Goal: Task Accomplishment & Management: Complete application form

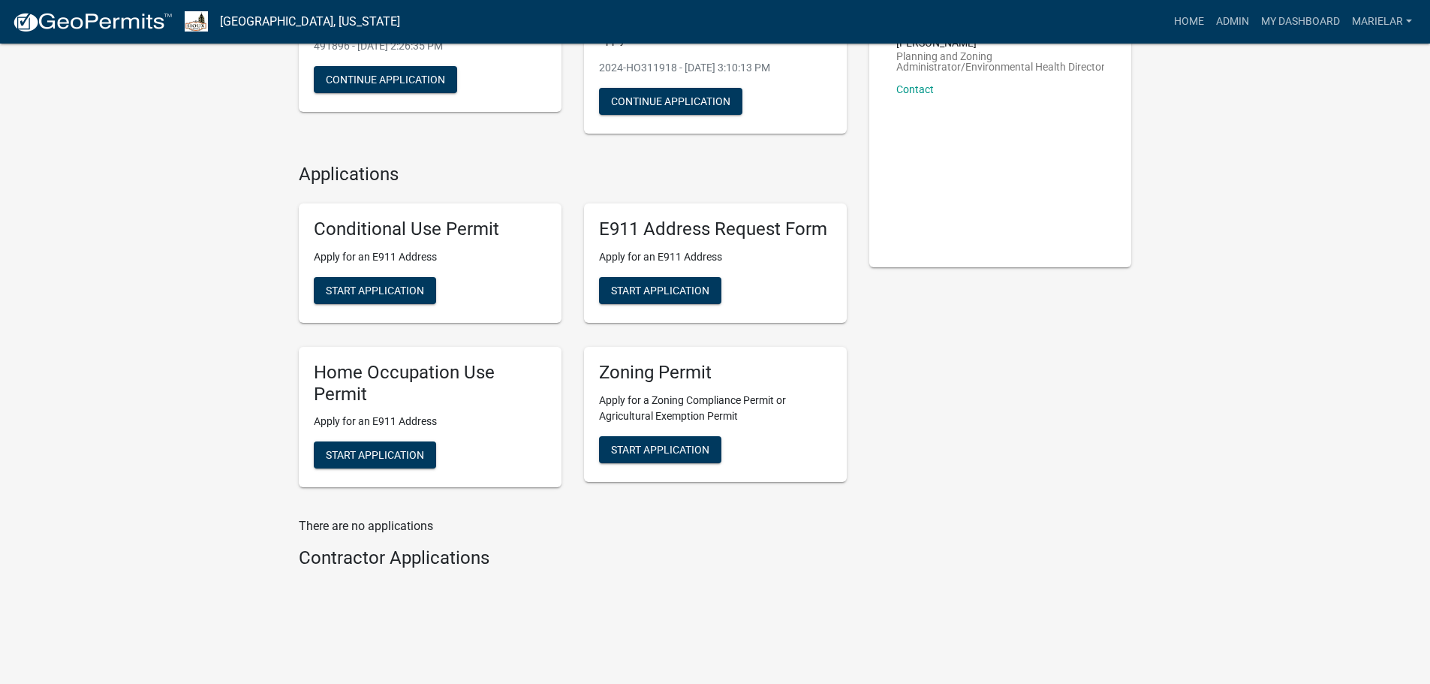
scroll to position [225, 0]
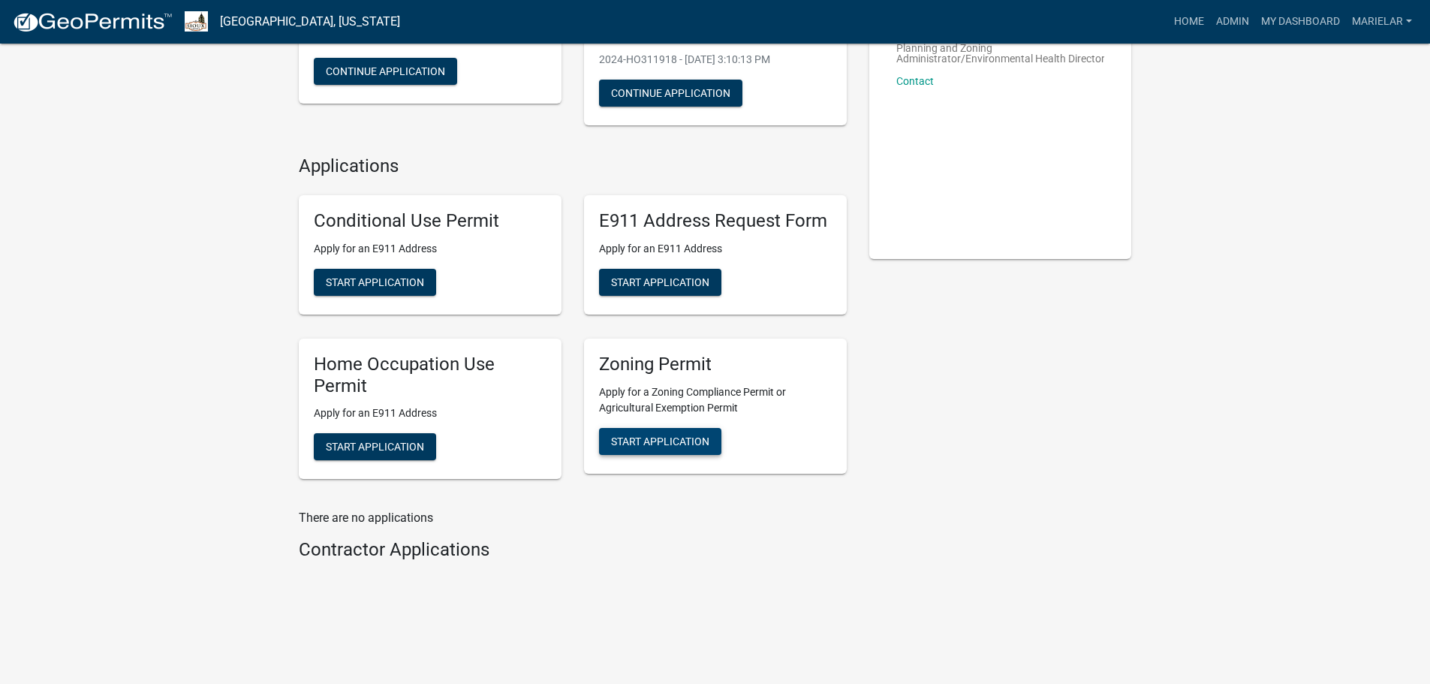
click at [667, 446] on span "Start Application" at bounding box center [660, 441] width 98 height 12
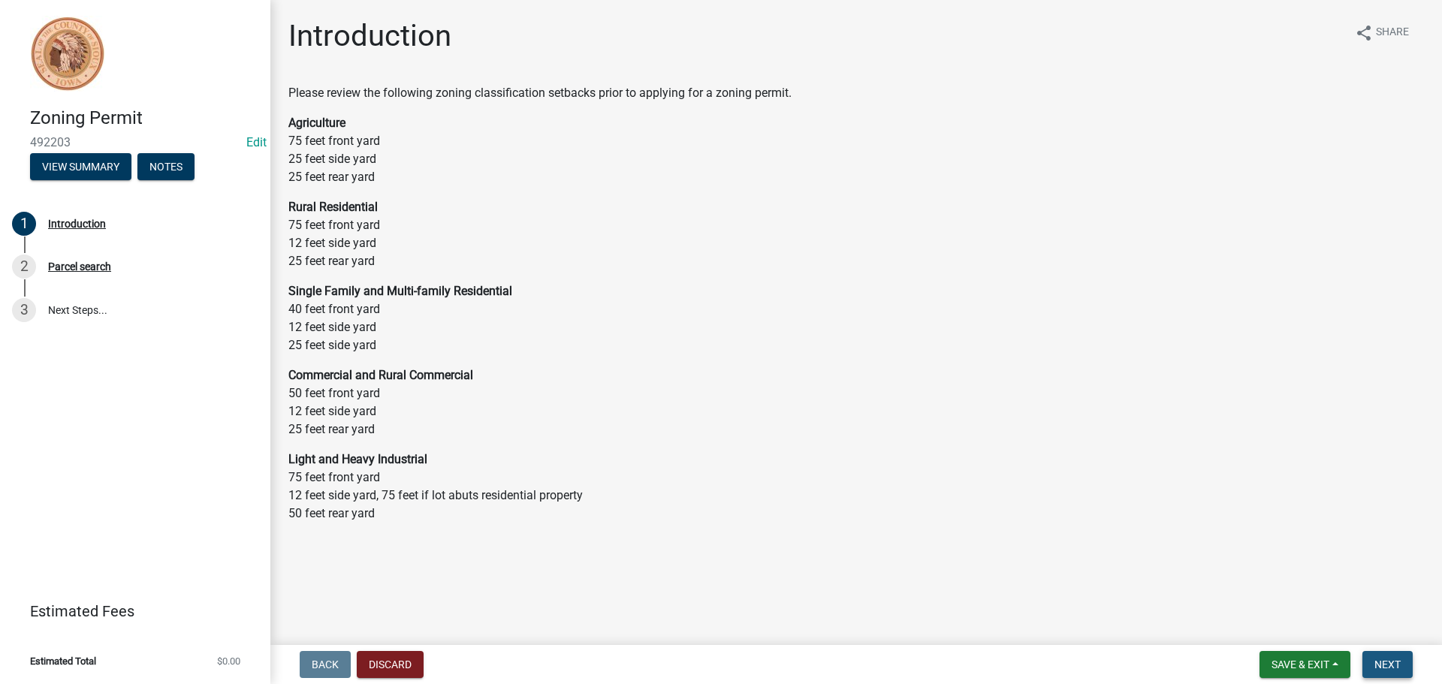
click at [1384, 663] on span "Next" at bounding box center [1387, 664] width 26 height 12
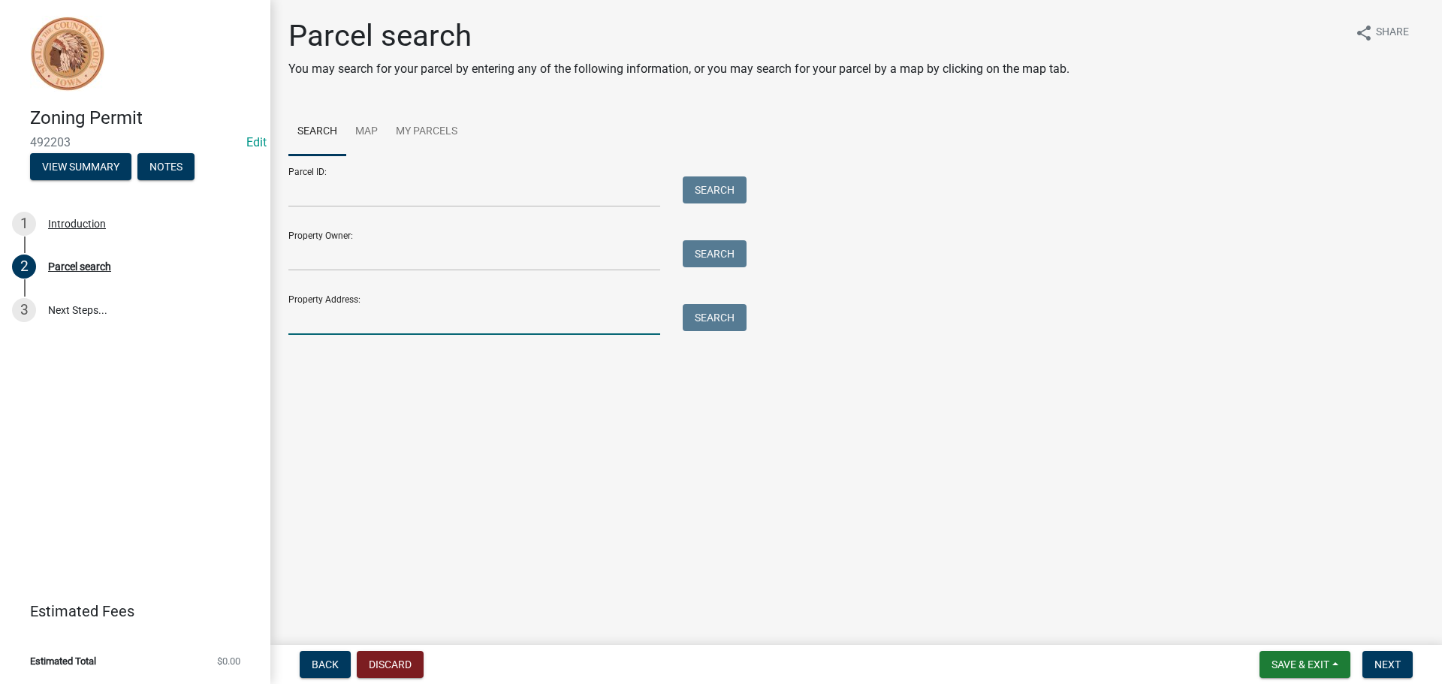
click at [328, 327] on input "Property Address:" at bounding box center [474, 319] width 372 height 31
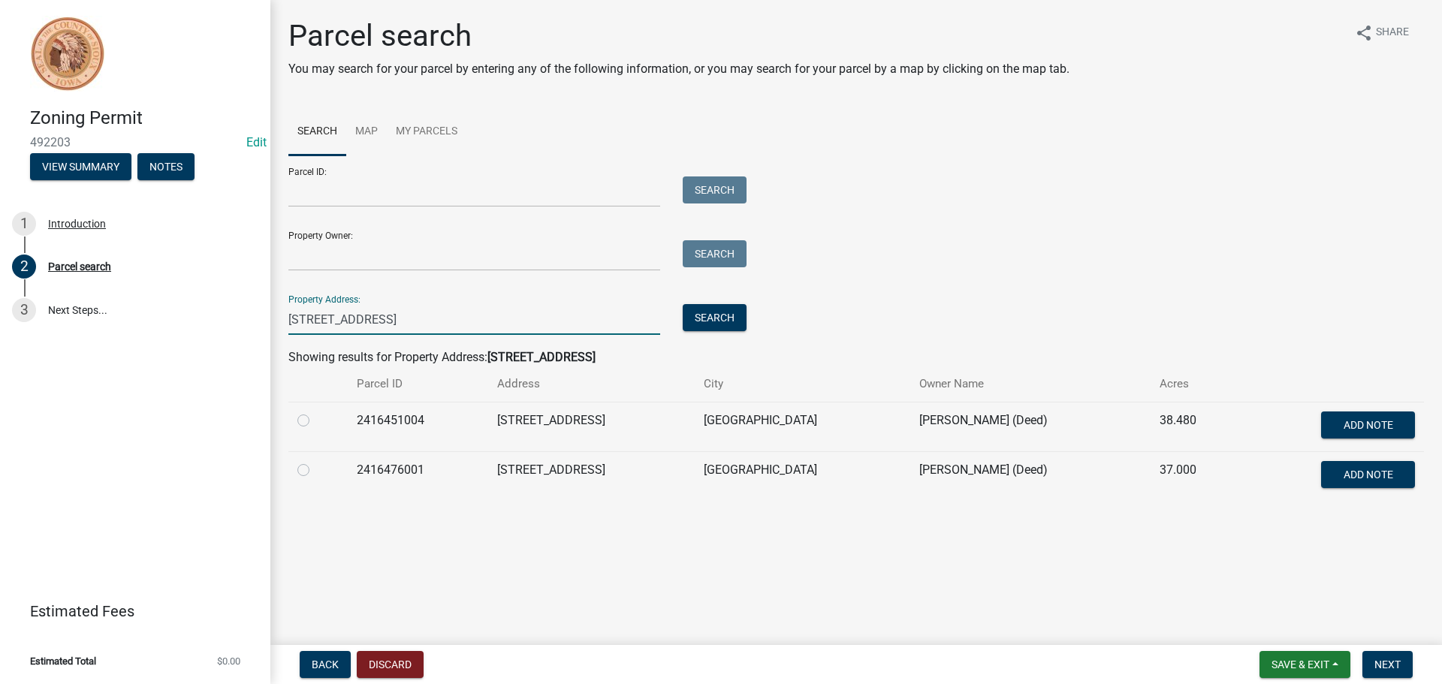
type input "[STREET_ADDRESS]"
click at [315, 411] on label at bounding box center [315, 411] width 0 height 0
click at [315, 421] on input "radio" at bounding box center [320, 416] width 10 height 10
radio input "true"
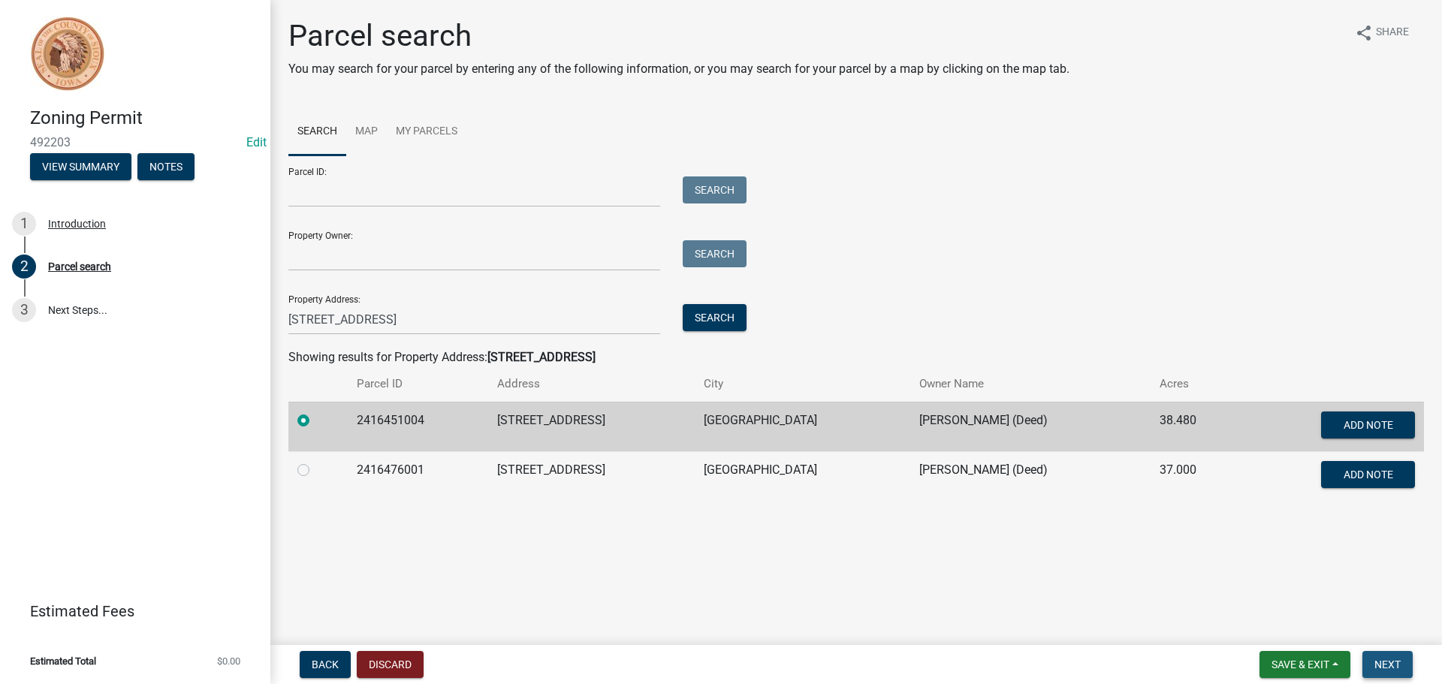
click at [1399, 670] on span "Next" at bounding box center [1387, 664] width 26 height 12
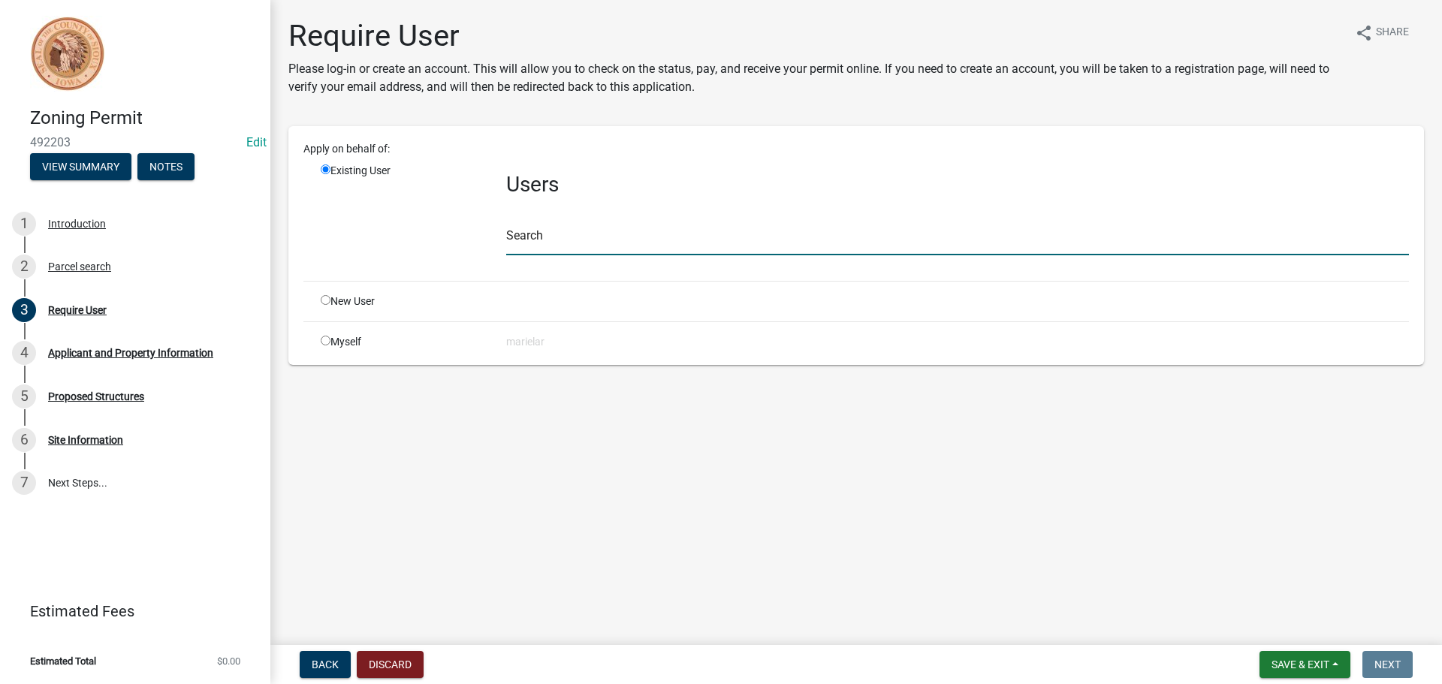
click at [573, 240] on input "text" at bounding box center [957, 239] width 902 height 31
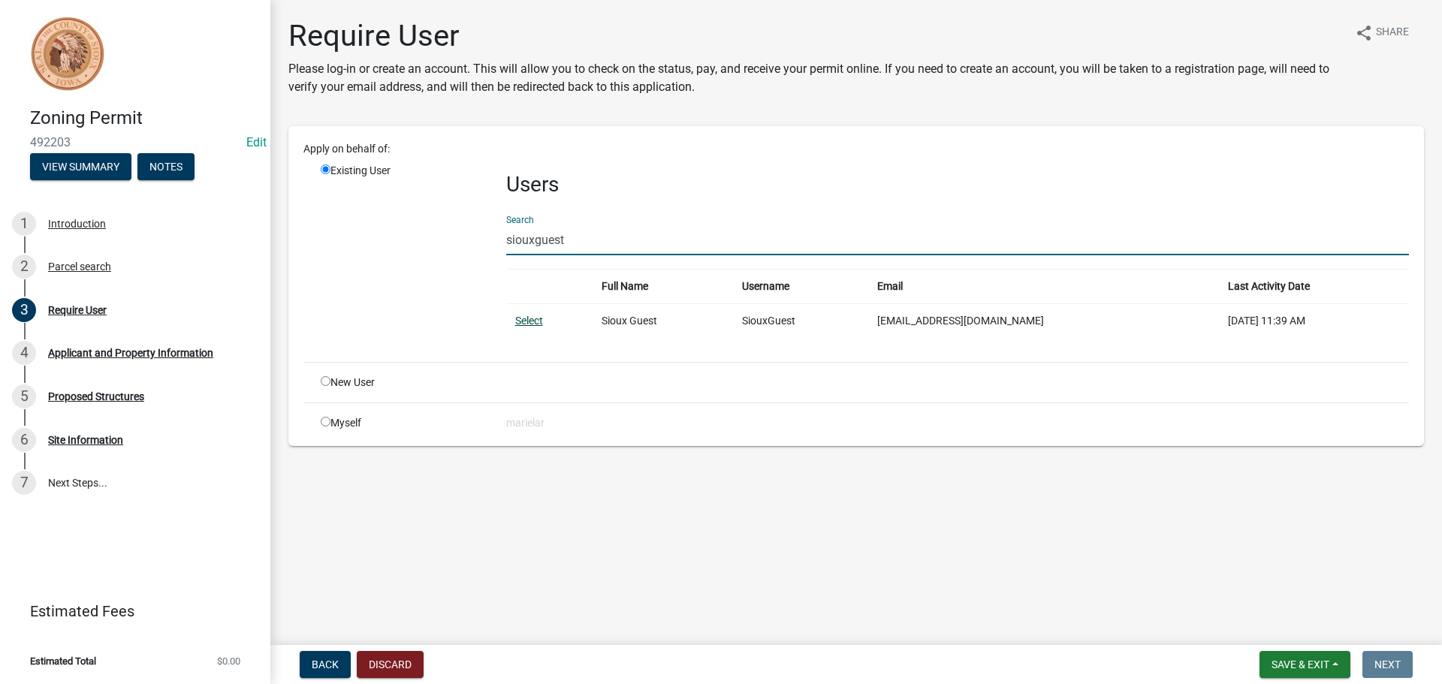
type input "siouxguest"
click at [537, 321] on link "Select" at bounding box center [529, 321] width 28 height 12
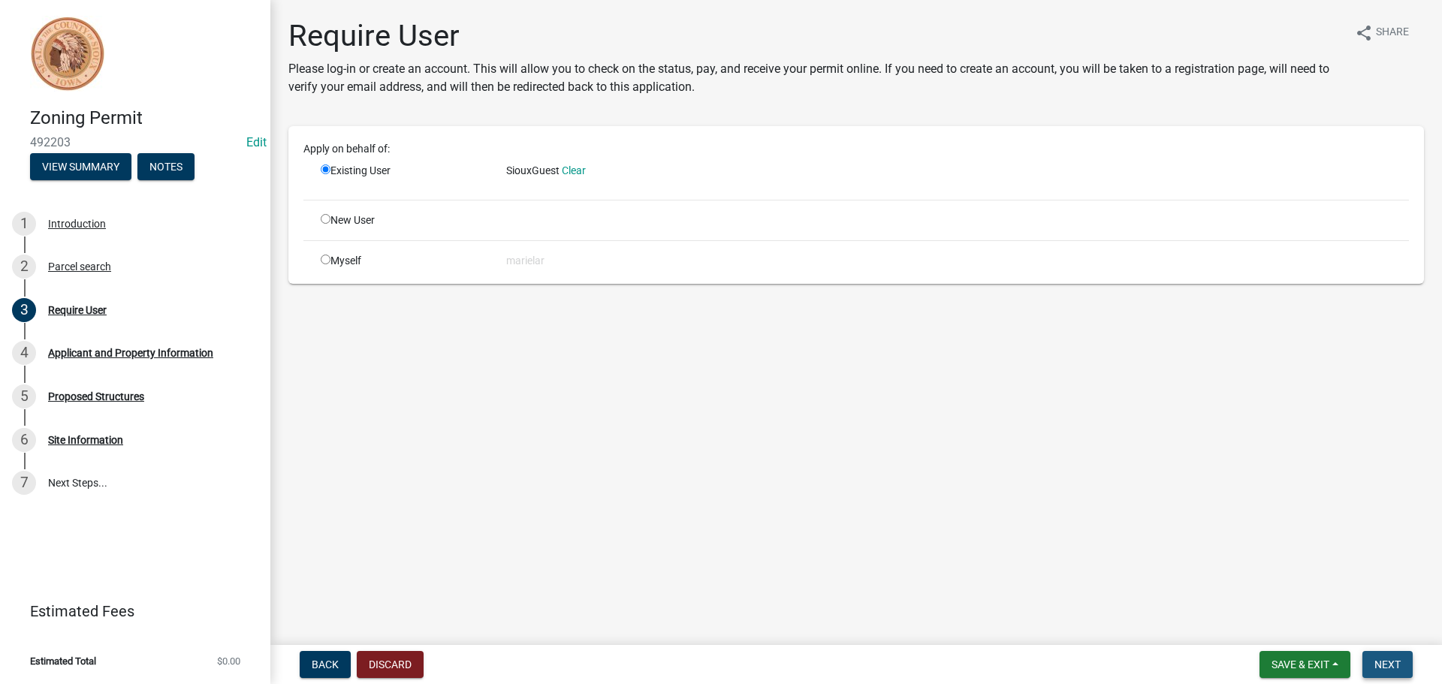
click at [1393, 670] on span "Next" at bounding box center [1387, 664] width 26 height 12
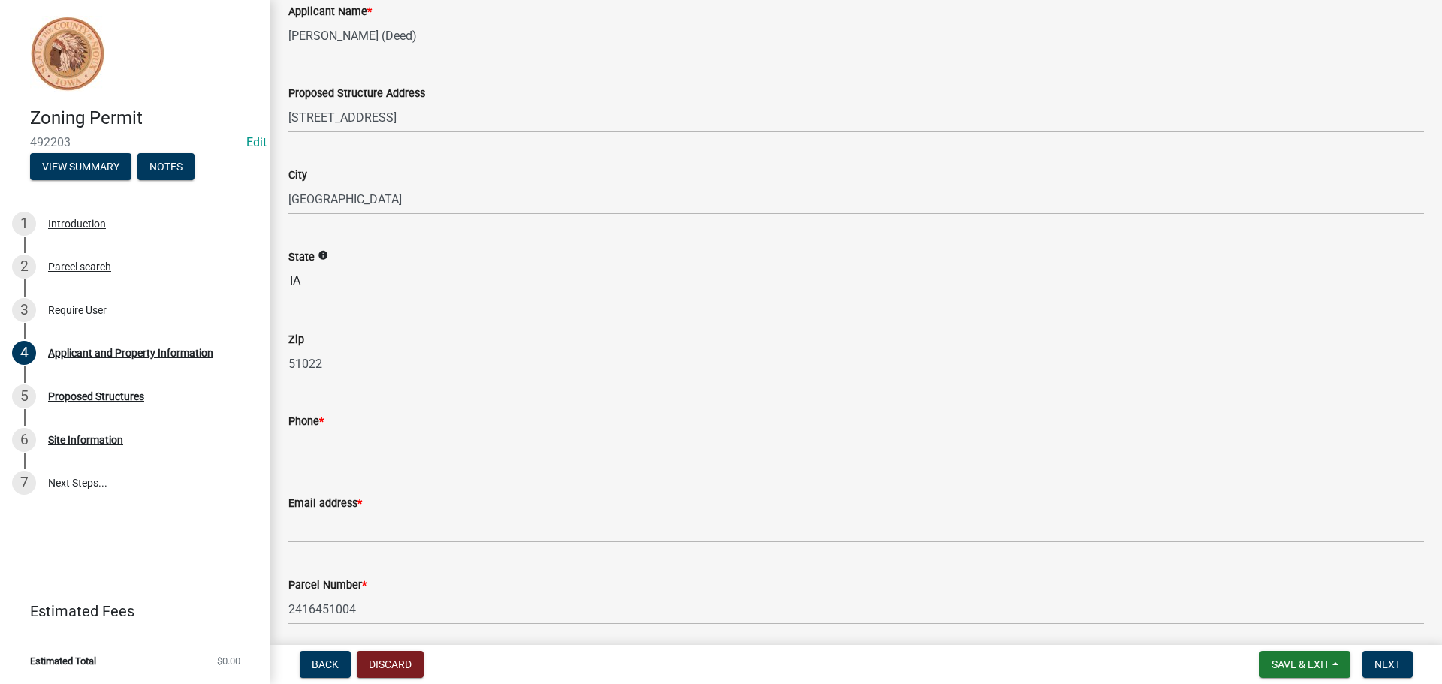
scroll to position [300, 0]
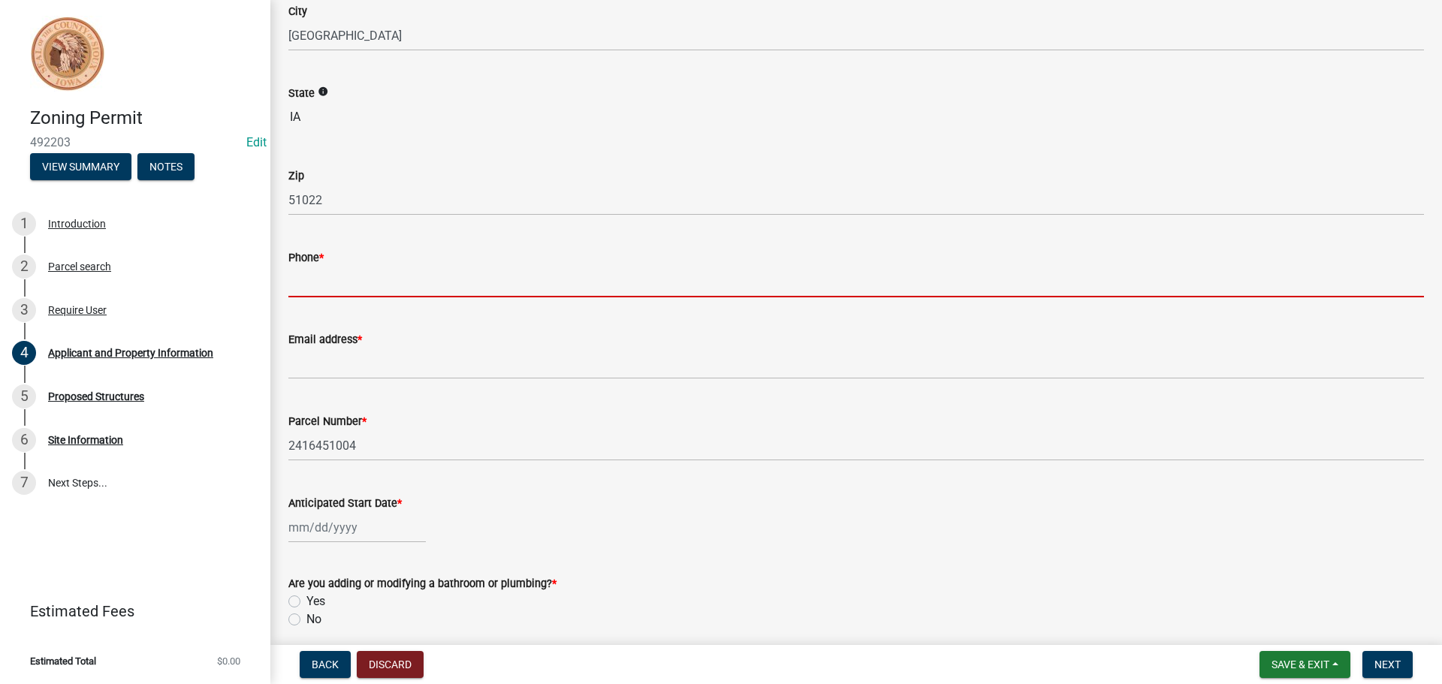
click at [339, 293] on input "Phone *" at bounding box center [855, 282] width 1135 height 31
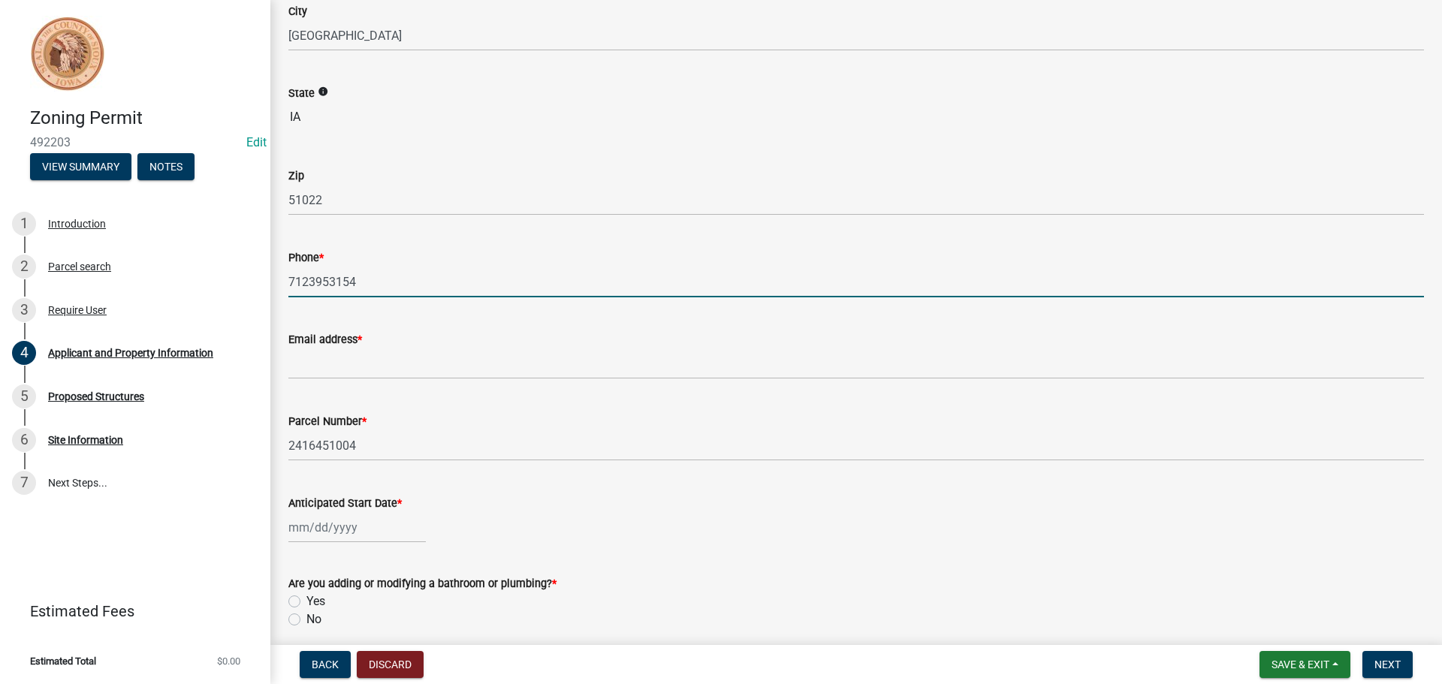
type input "7123953154"
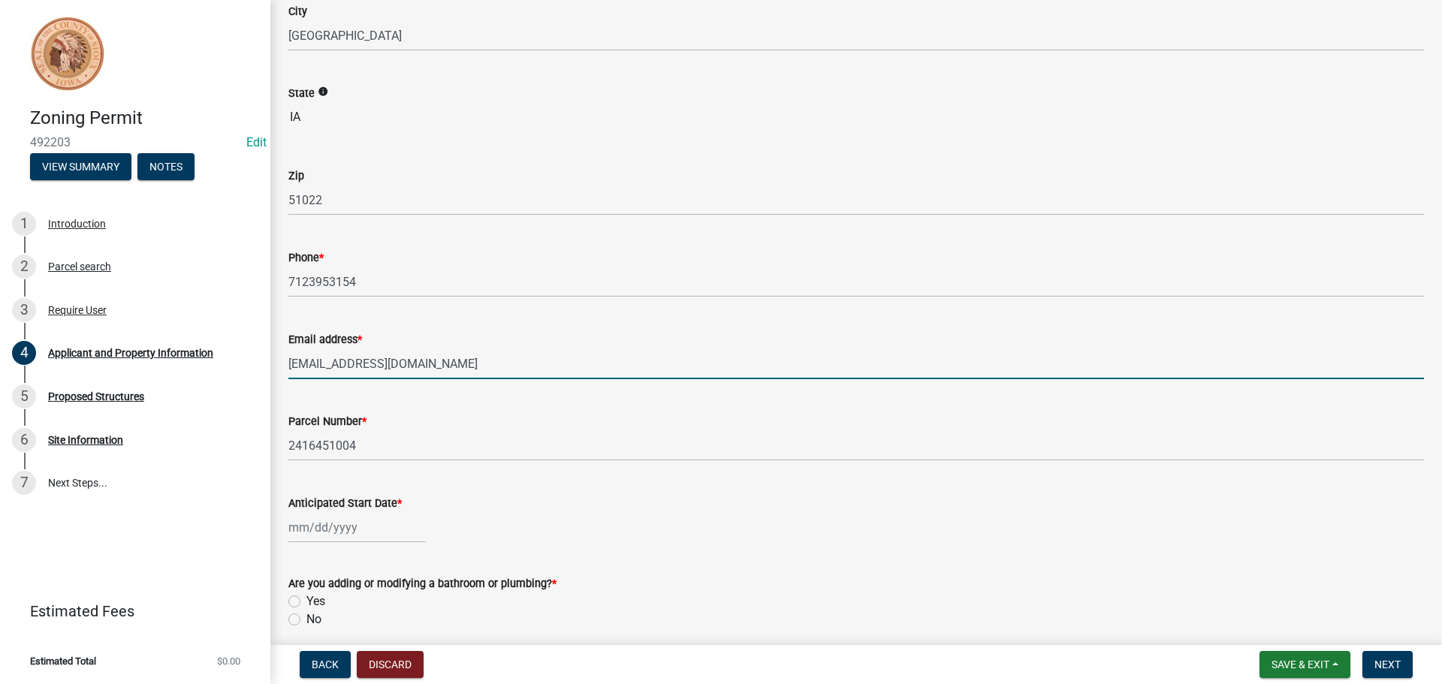
type input "[EMAIL_ADDRESS][DOMAIN_NAME]"
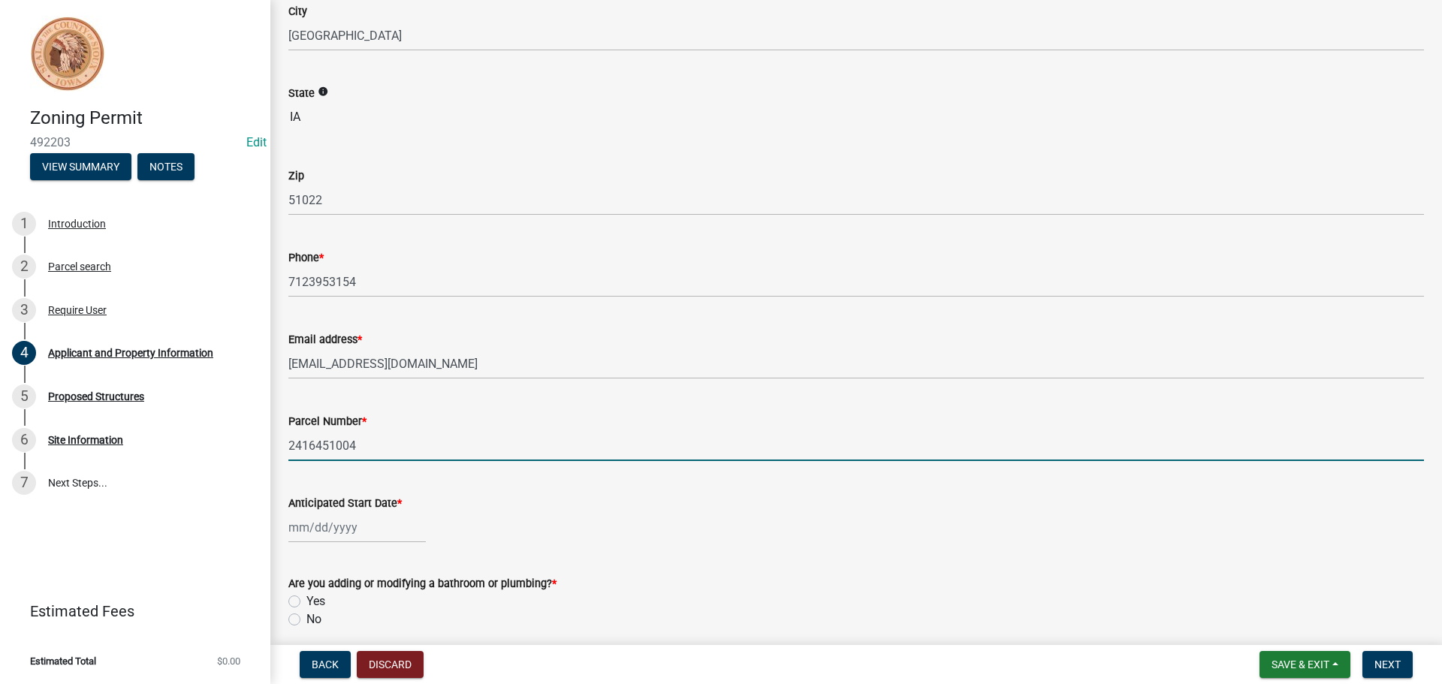
select select "10"
select select "2025"
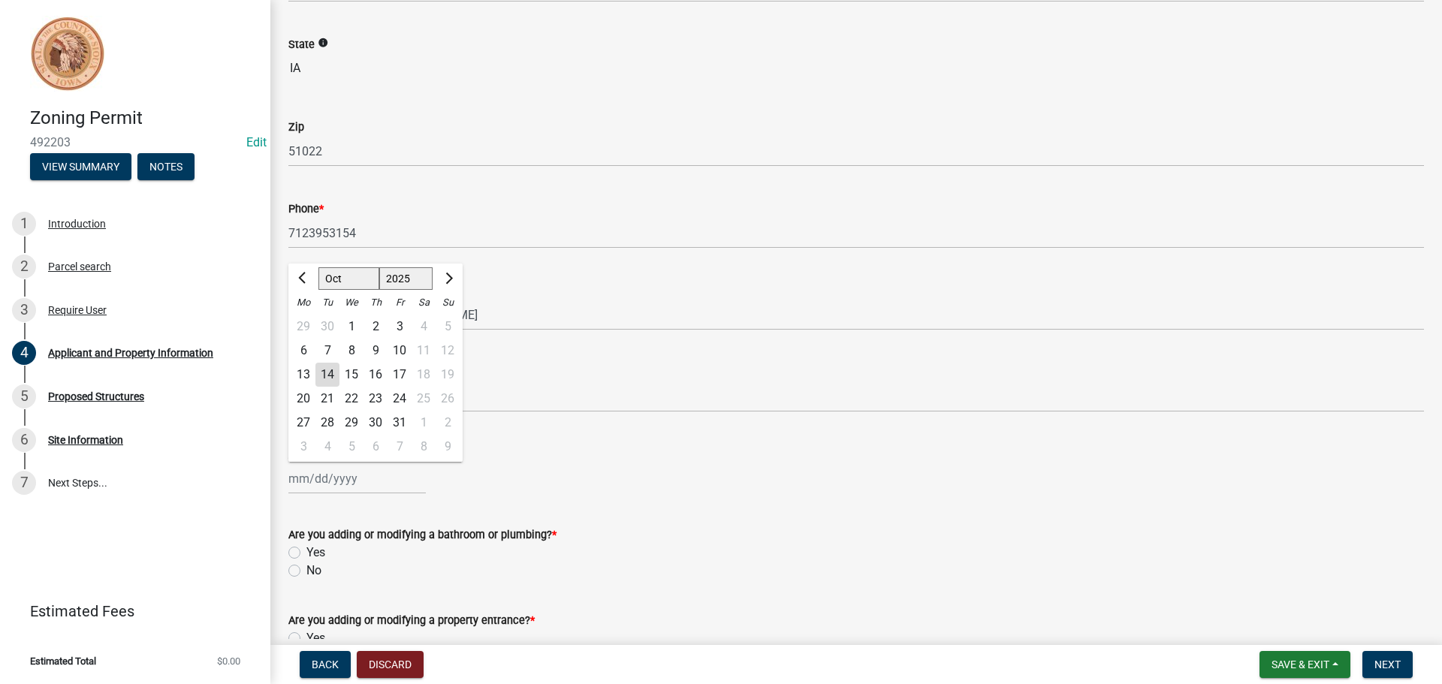
scroll to position [375, 0]
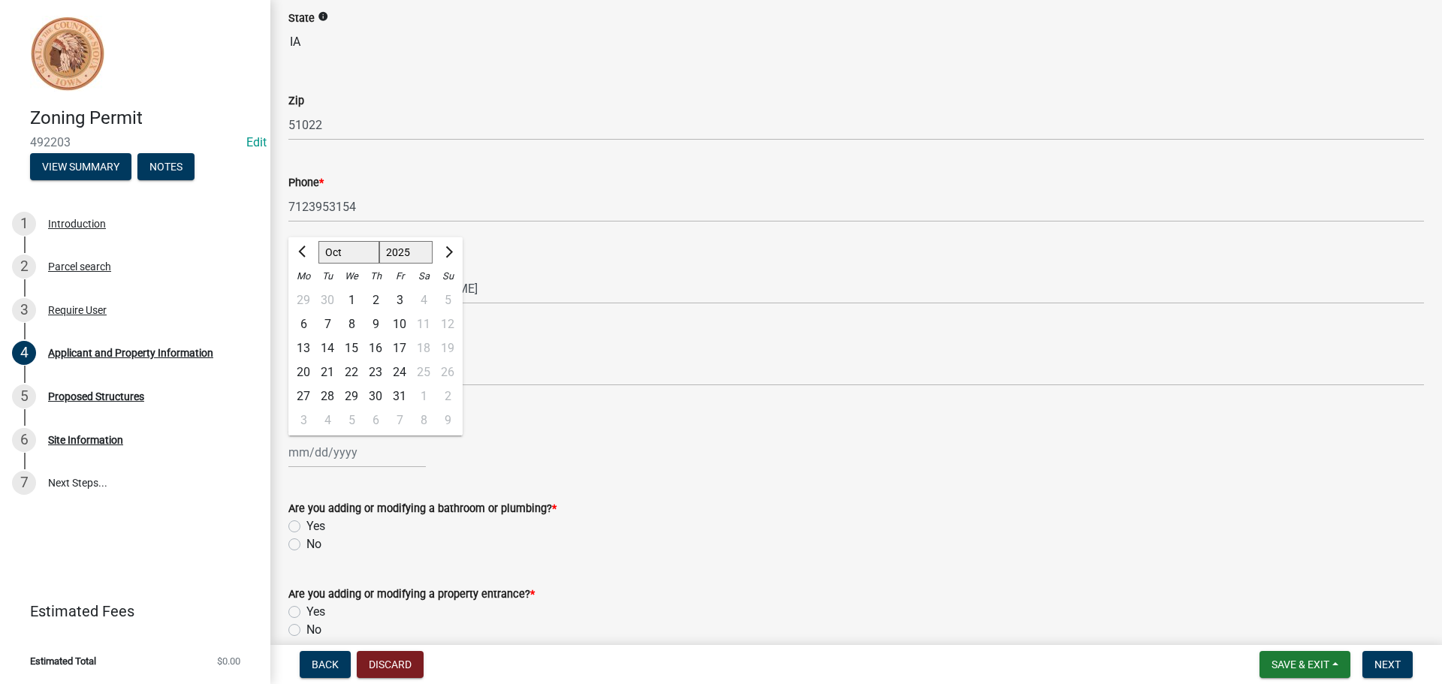
click at [621, 487] on form "Are you adding or modifying a bathroom or plumbing? * Yes No" at bounding box center [855, 517] width 1135 height 72
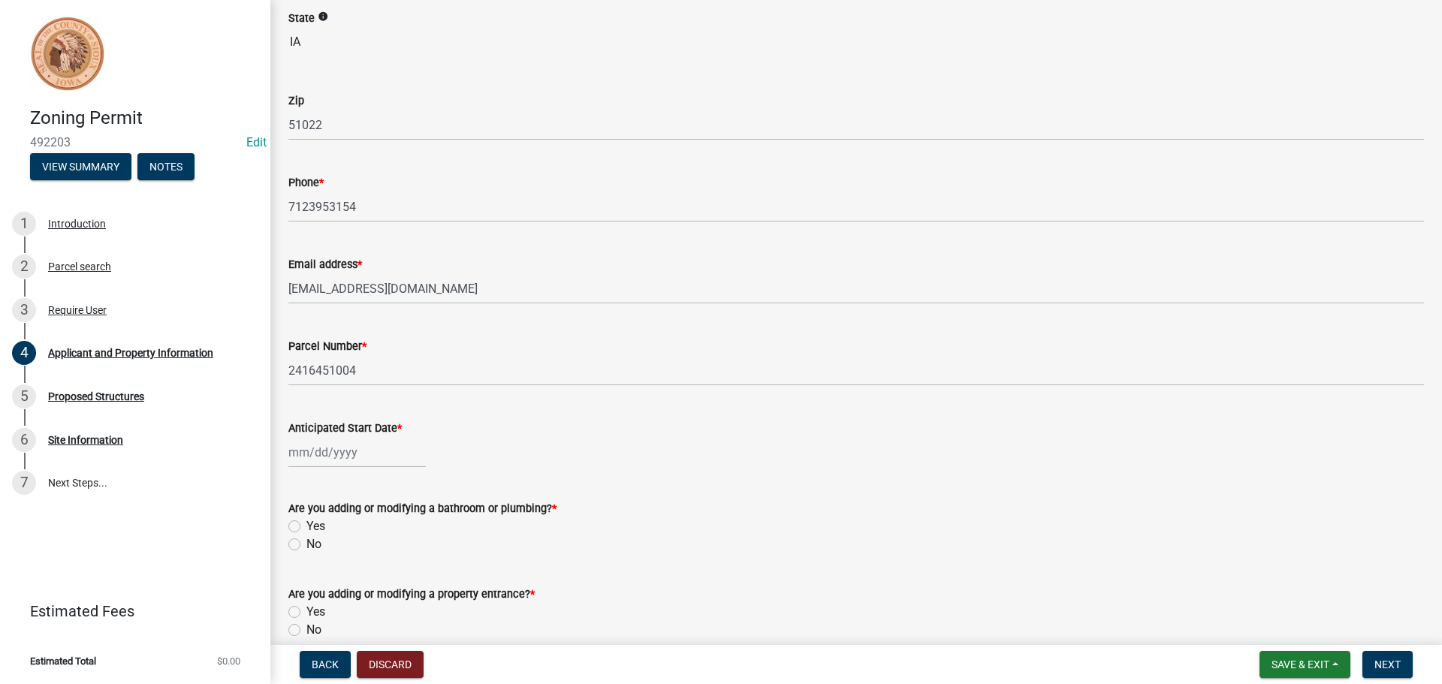
scroll to position [601, 0]
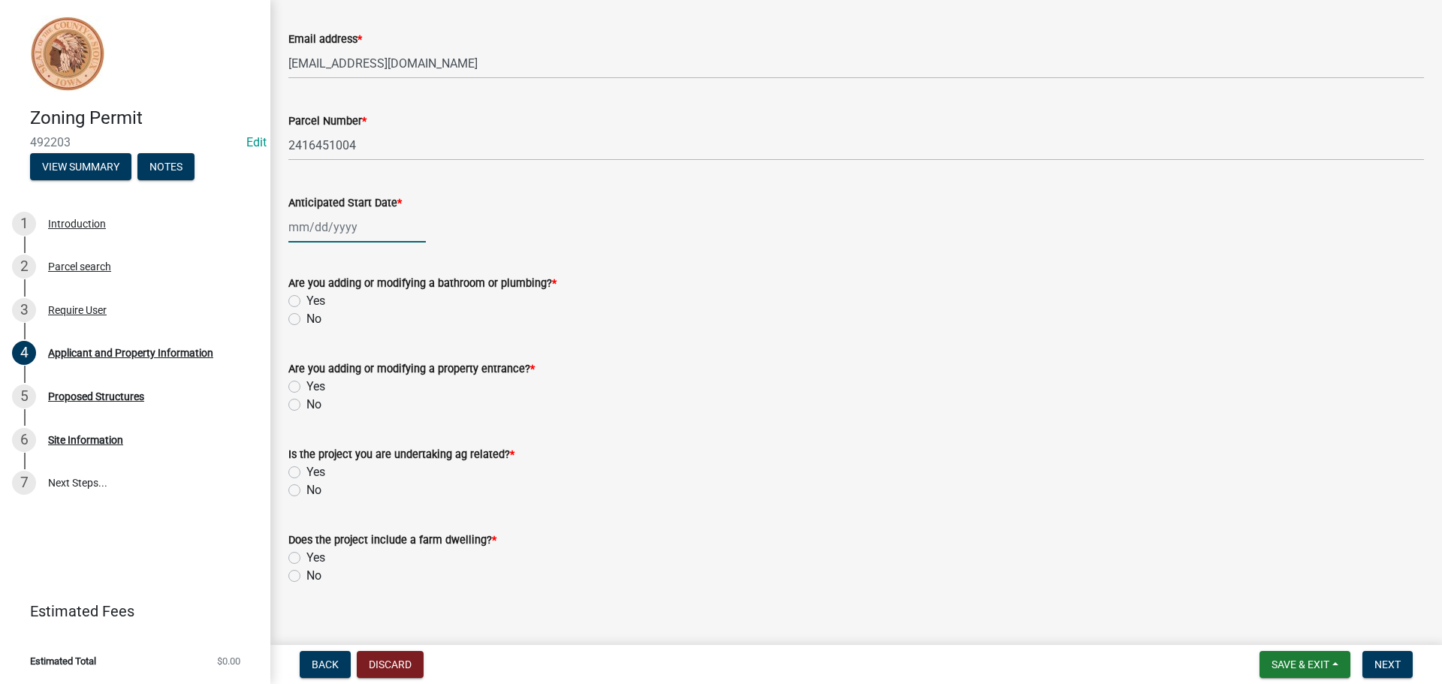
click at [365, 233] on div at bounding box center [356, 227] width 137 height 31
select select "10"
select select "2025"
click at [321, 380] on div "21" at bounding box center [327, 379] width 24 height 24
type input "[DATE]"
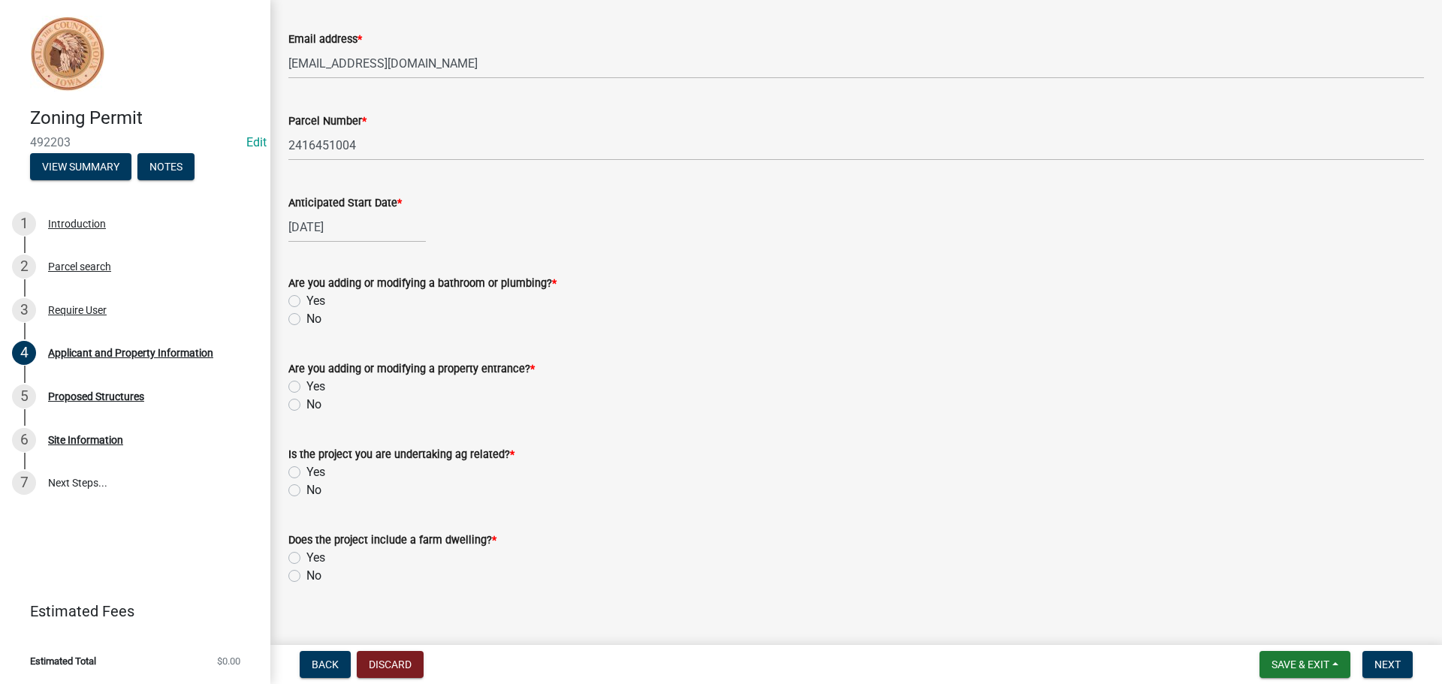
click at [306, 321] on label "No" at bounding box center [313, 319] width 15 height 18
click at [306, 320] on input "No" at bounding box center [311, 315] width 10 height 10
radio input "true"
click at [306, 404] on label "No" at bounding box center [313, 405] width 15 height 18
click at [306, 404] on input "No" at bounding box center [311, 401] width 10 height 10
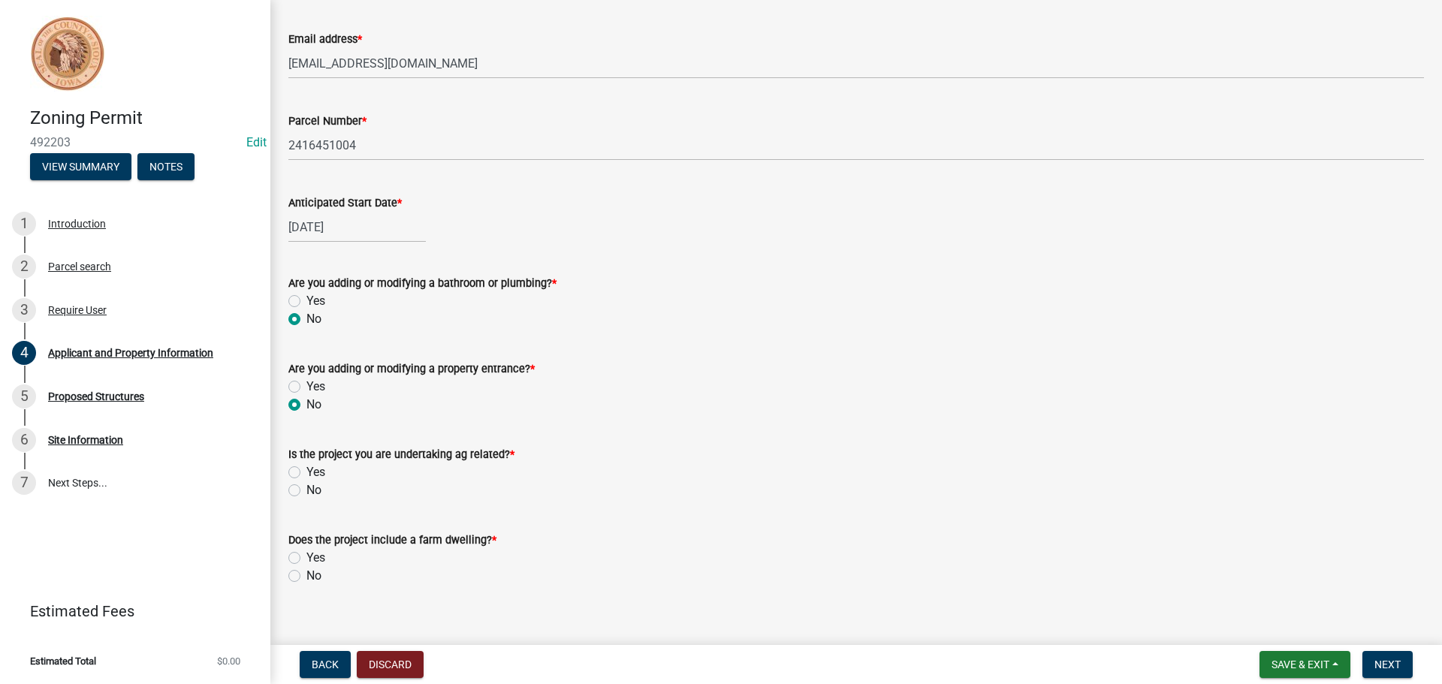
radio input "true"
click at [306, 475] on label "Yes" at bounding box center [315, 472] width 19 height 18
click at [306, 473] on input "Yes" at bounding box center [311, 468] width 10 height 10
radio input "true"
click at [306, 559] on label "Yes" at bounding box center [315, 558] width 19 height 18
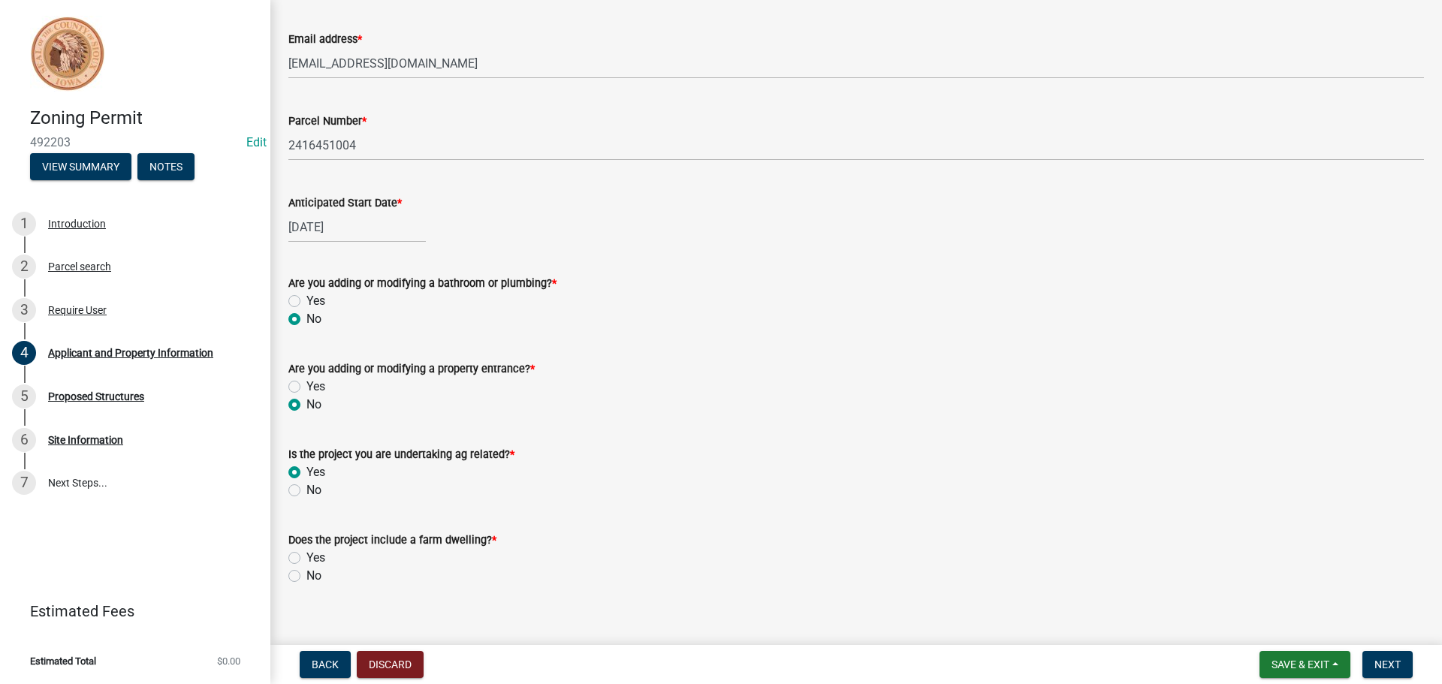
click at [306, 559] on input "Yes" at bounding box center [311, 554] width 10 height 10
radio input "true"
click at [1382, 663] on span "Next" at bounding box center [1387, 664] width 26 height 12
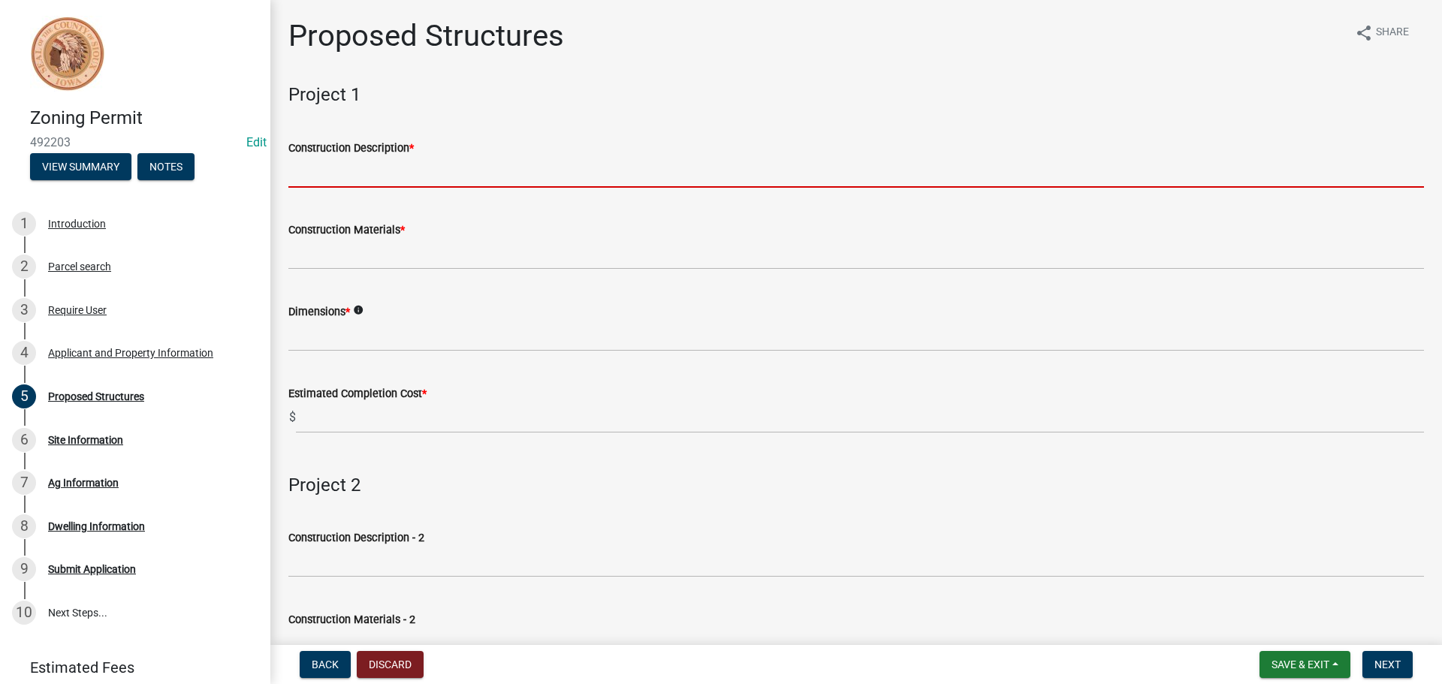
click at [371, 172] on input "Construction Description *" at bounding box center [855, 172] width 1135 height 31
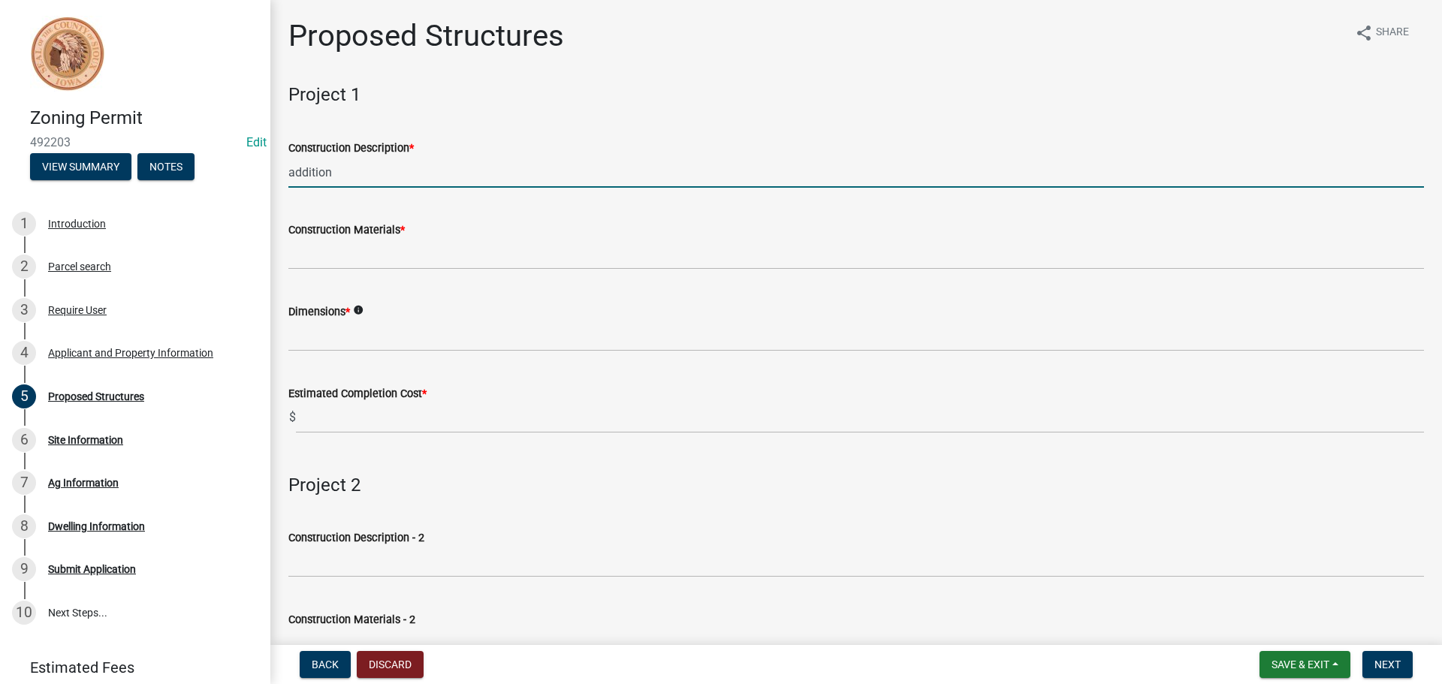
type input "addition"
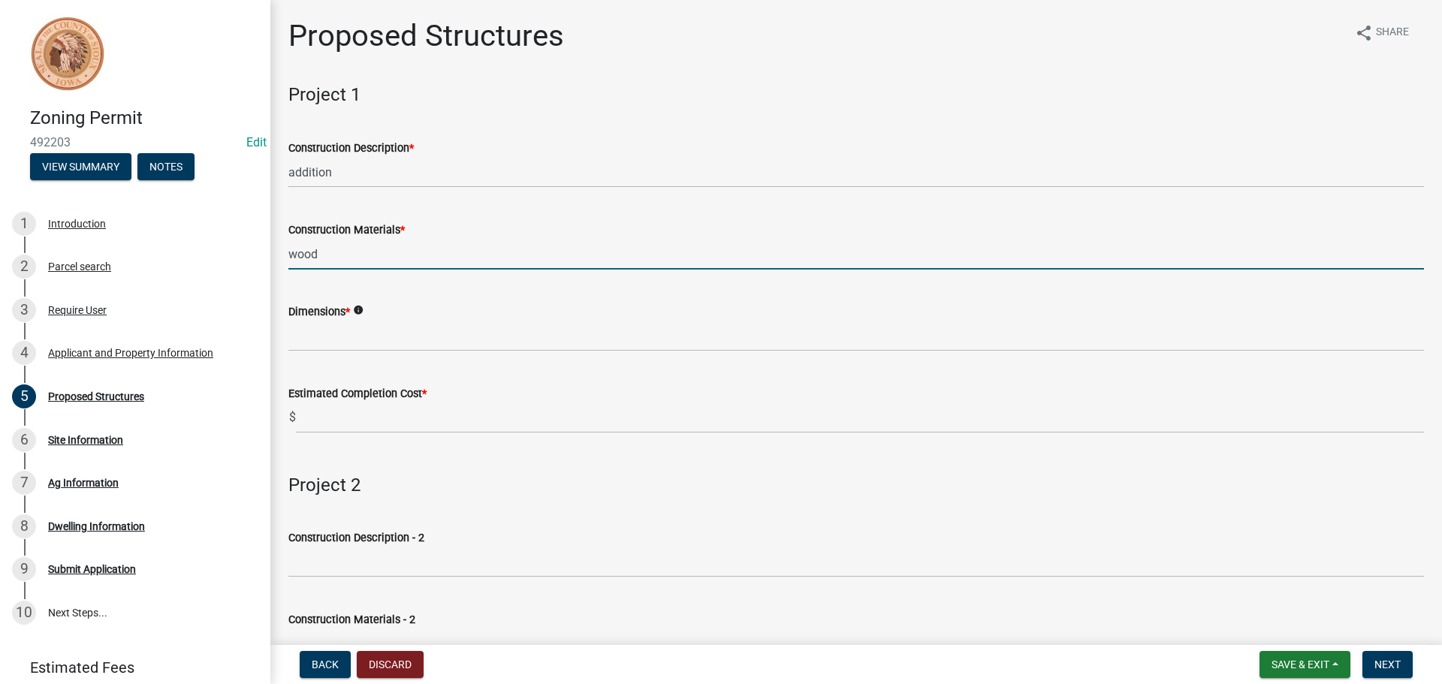
type input "wood"
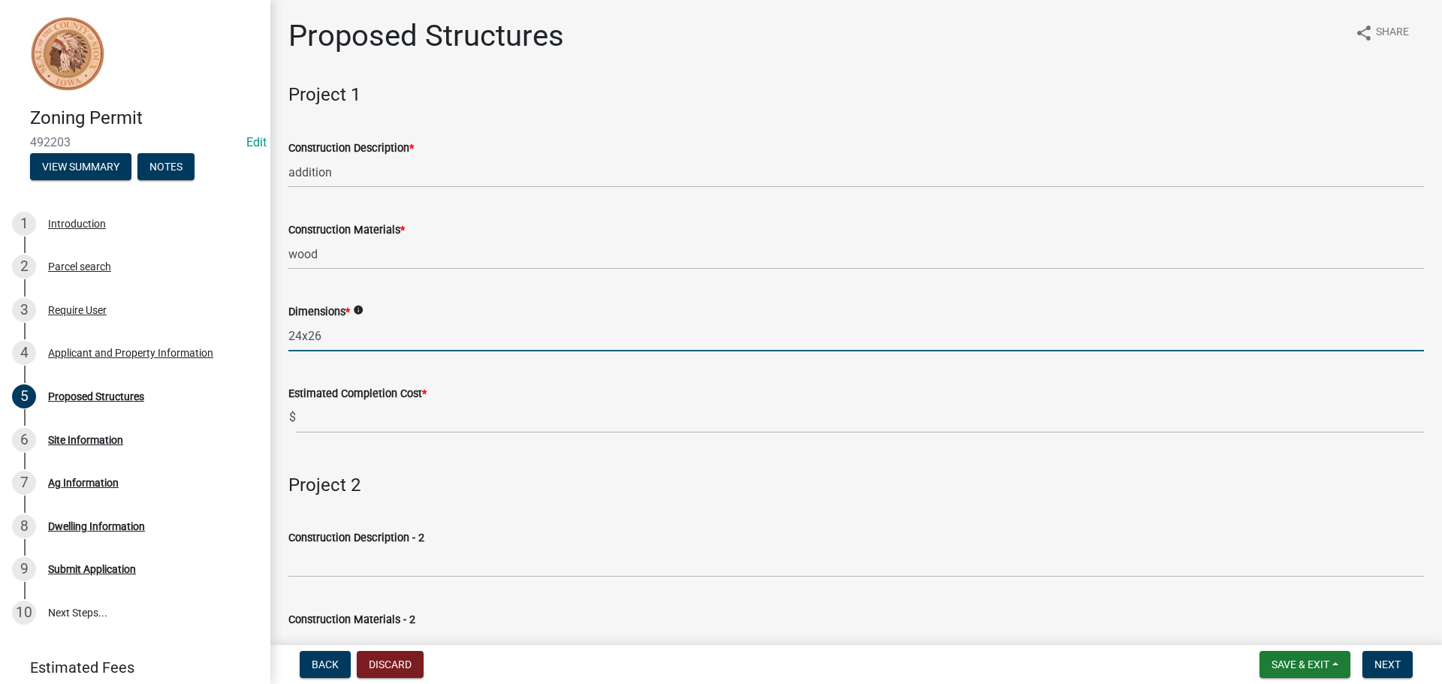
type input "24x26"
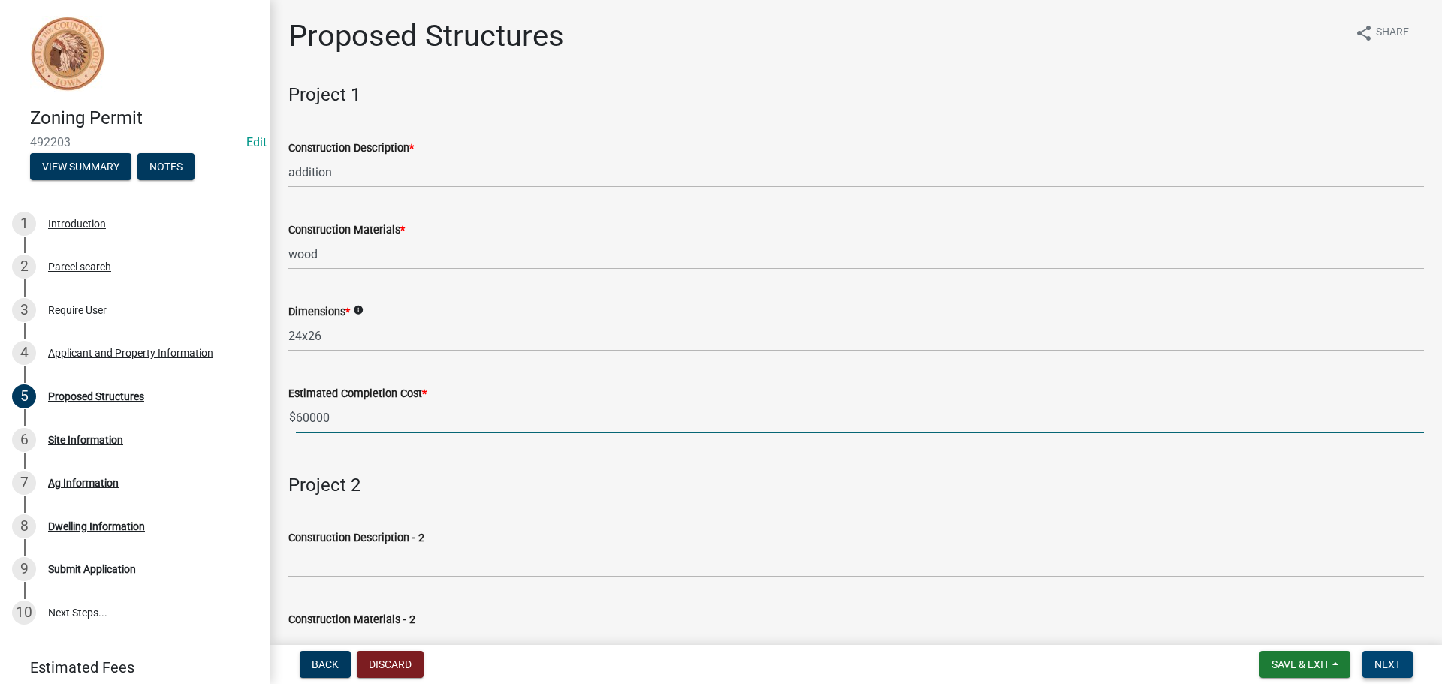
type input "60000"
click at [1388, 665] on span "Next" at bounding box center [1387, 664] width 26 height 12
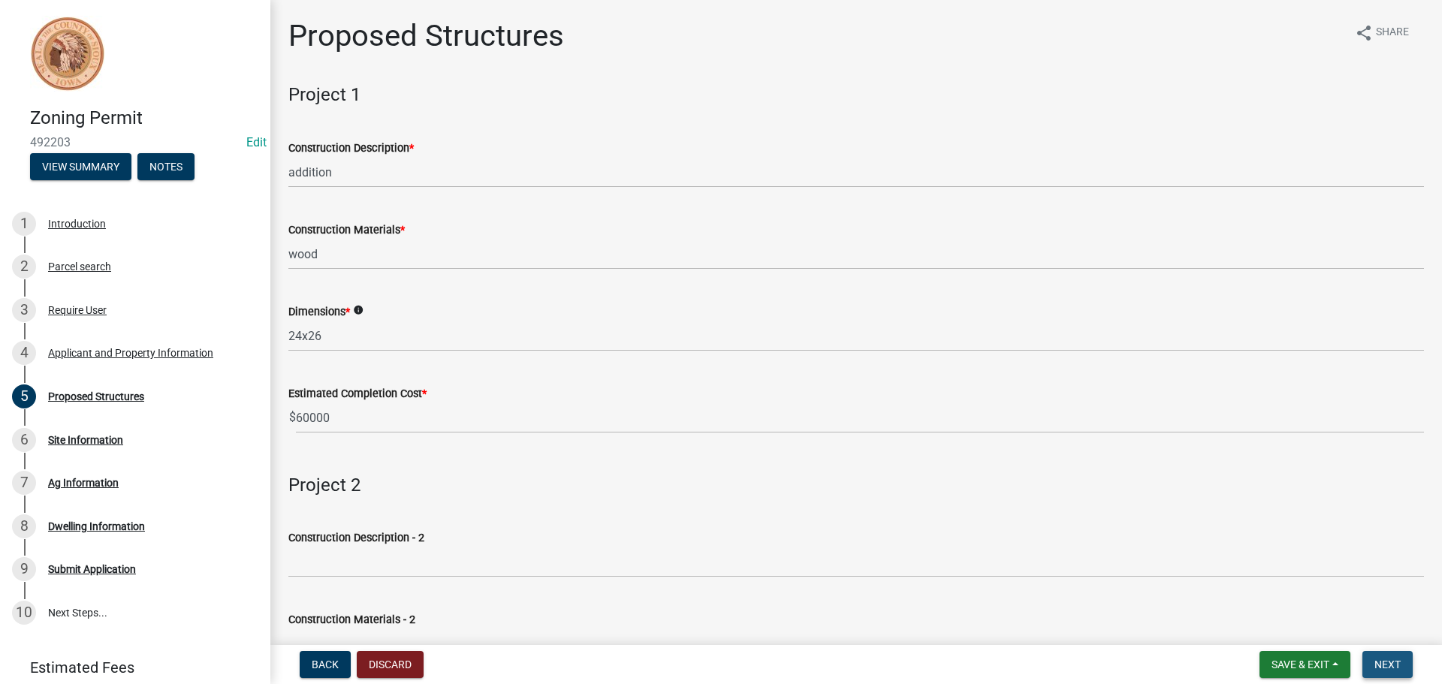
click at [1388, 665] on span "Next" at bounding box center [1387, 664] width 26 height 12
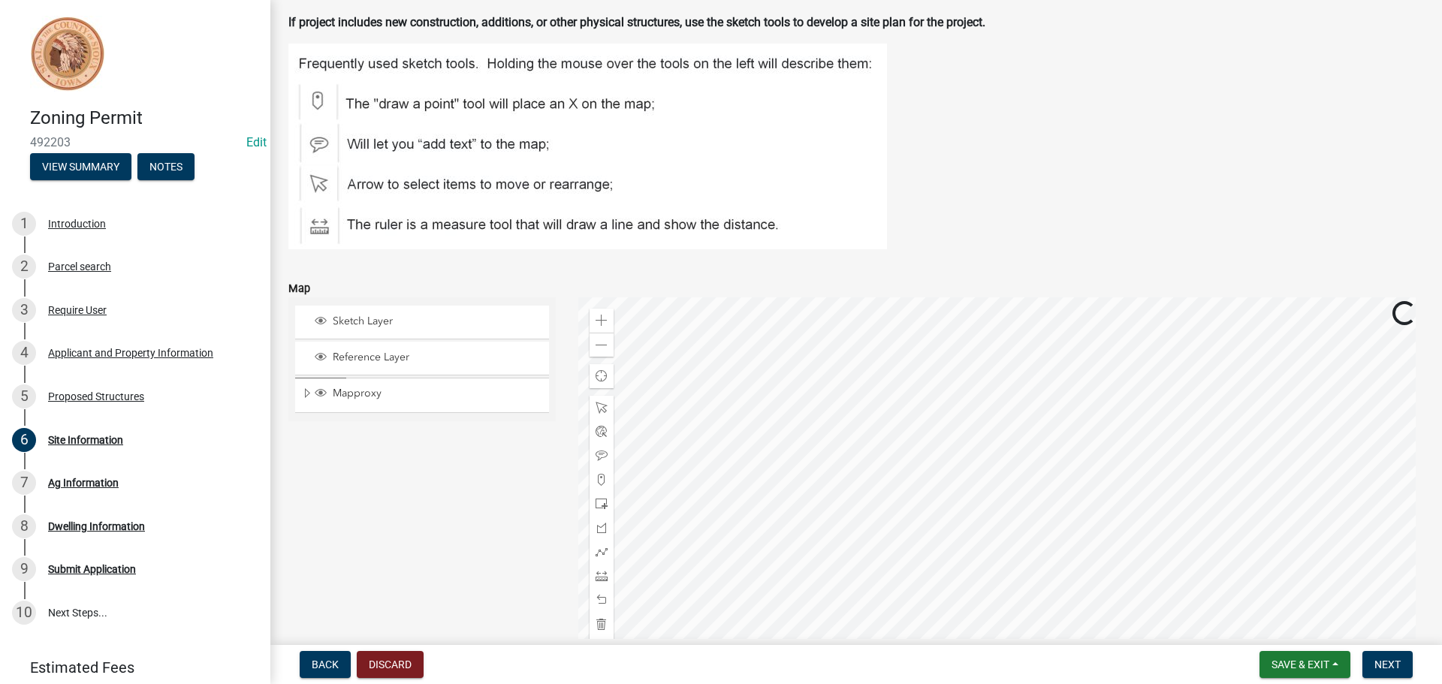
scroll to position [150, 0]
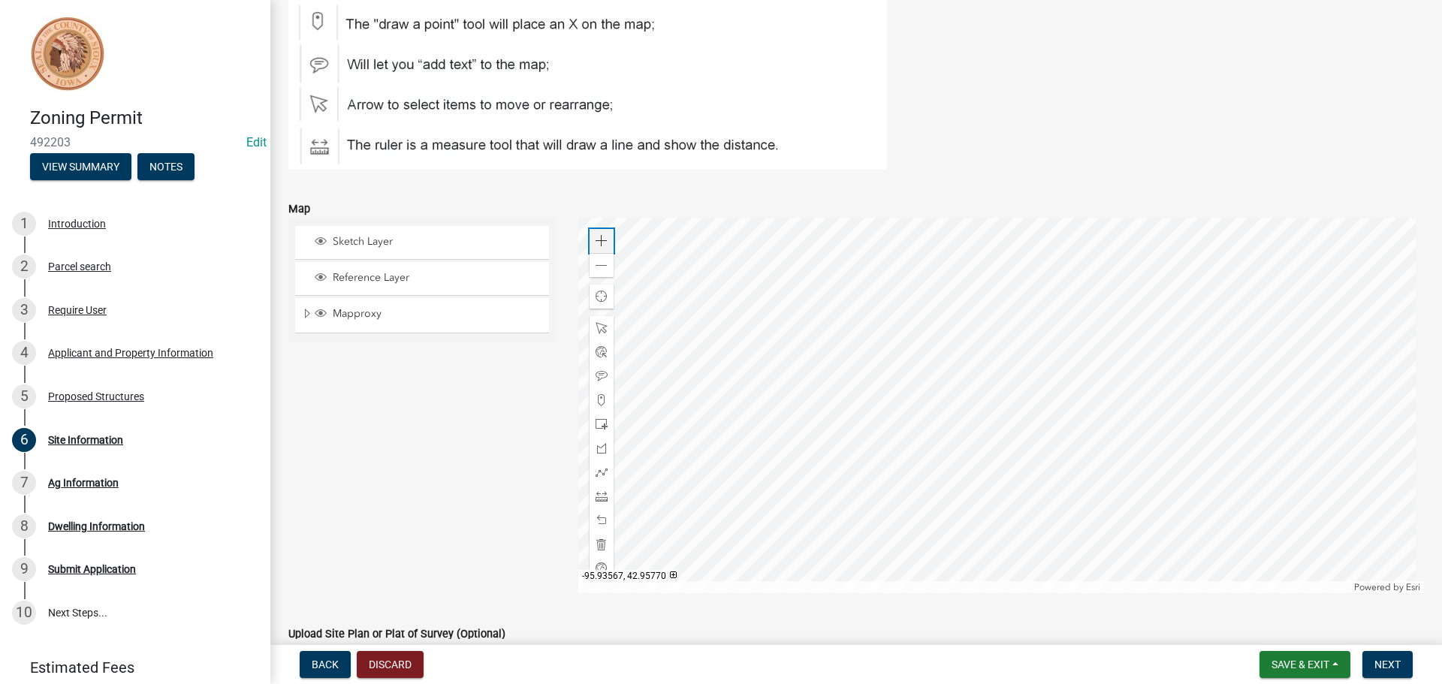
click at [599, 241] on span at bounding box center [601, 241] width 12 height 12
click at [745, 338] on div at bounding box center [1001, 405] width 846 height 375
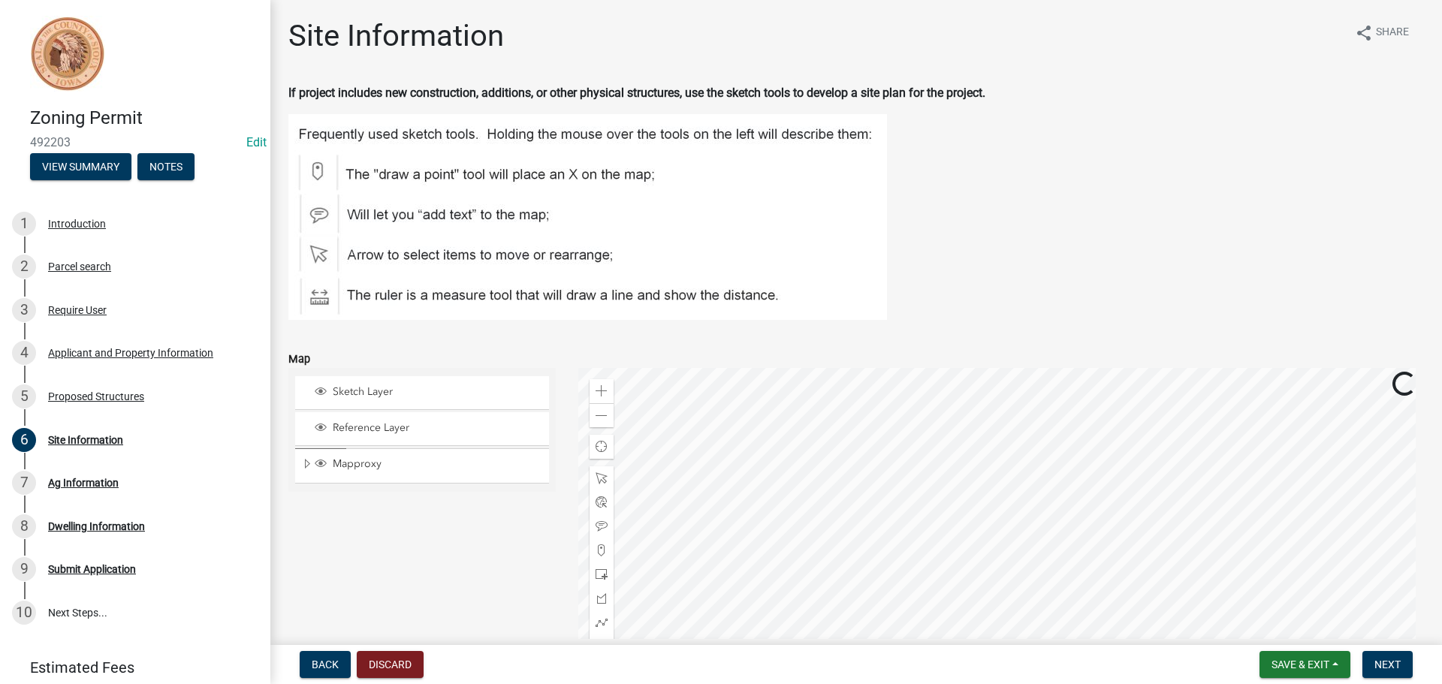
scroll to position [225, 0]
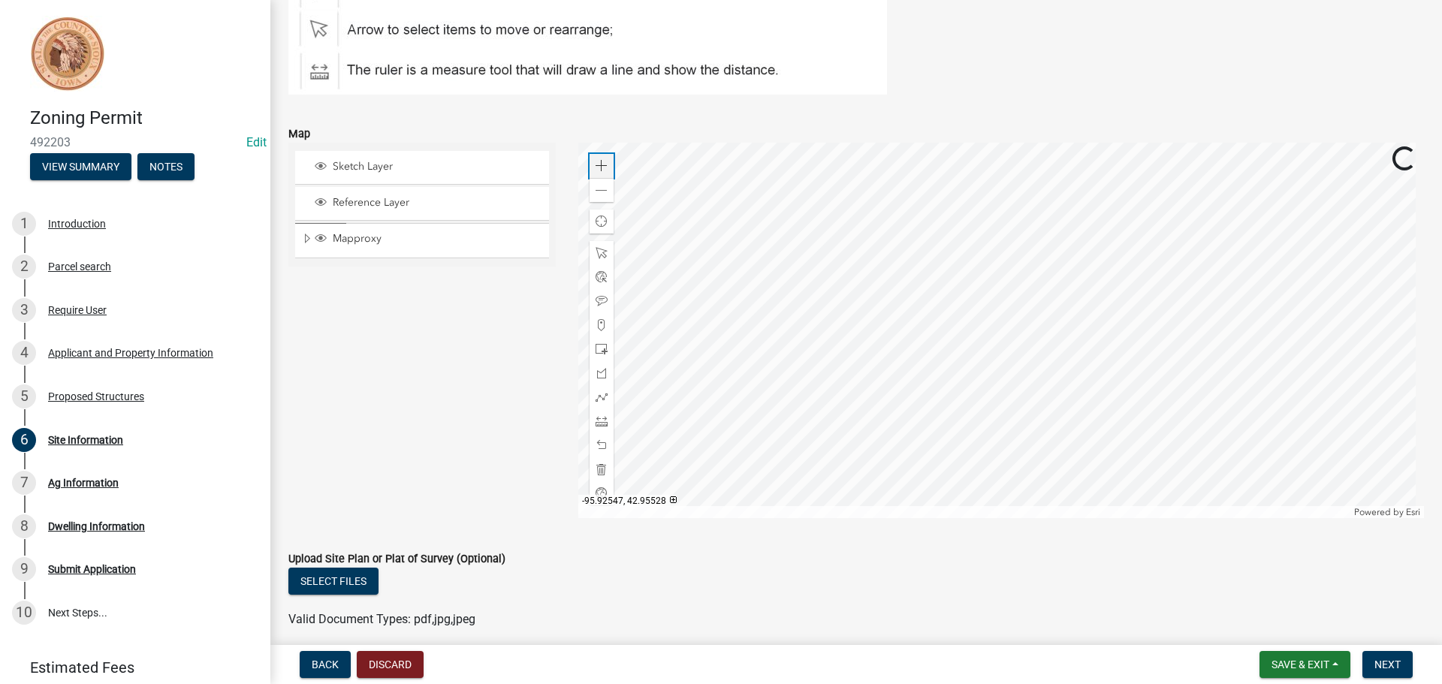
click at [601, 164] on span at bounding box center [601, 166] width 12 height 12
click at [880, 369] on div at bounding box center [1001, 330] width 846 height 375
click at [597, 351] on span at bounding box center [601, 349] width 12 height 12
click at [871, 344] on div at bounding box center [1001, 330] width 846 height 375
click at [1393, 669] on span "Next" at bounding box center [1387, 664] width 26 height 12
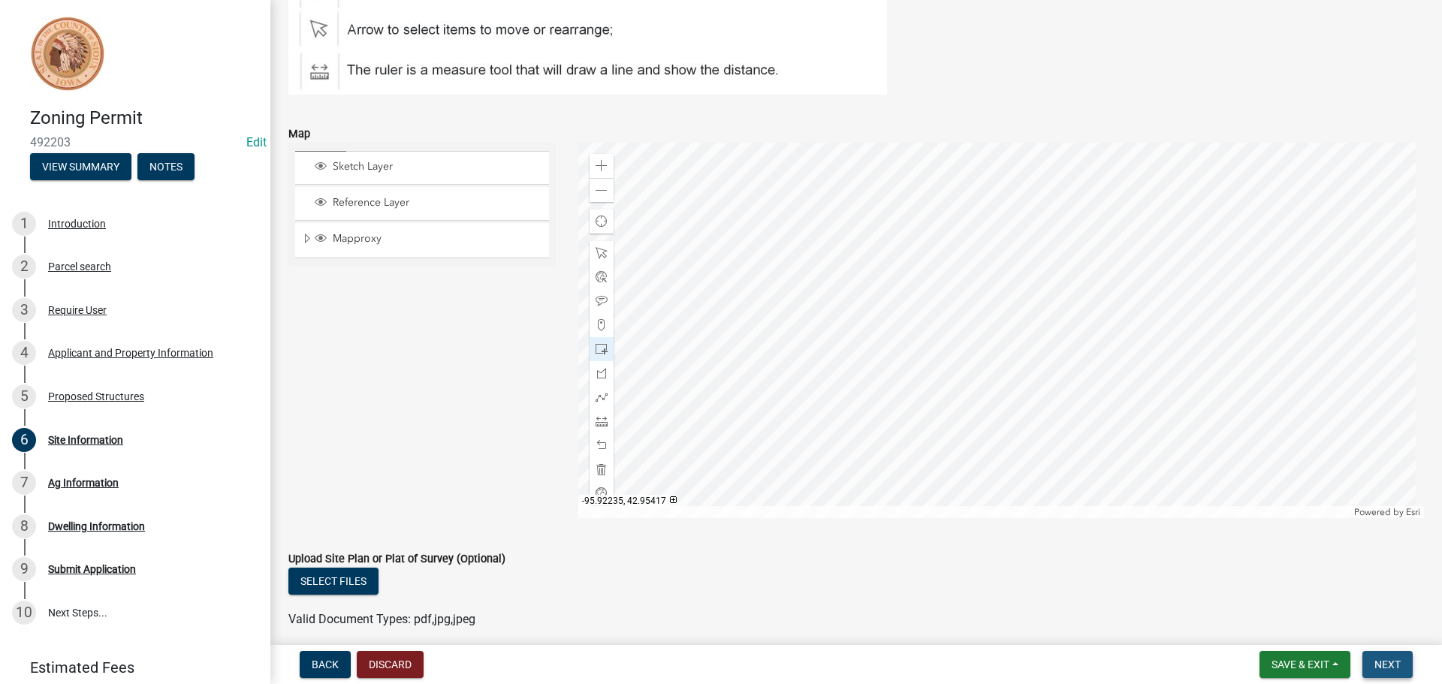
scroll to position [0, 0]
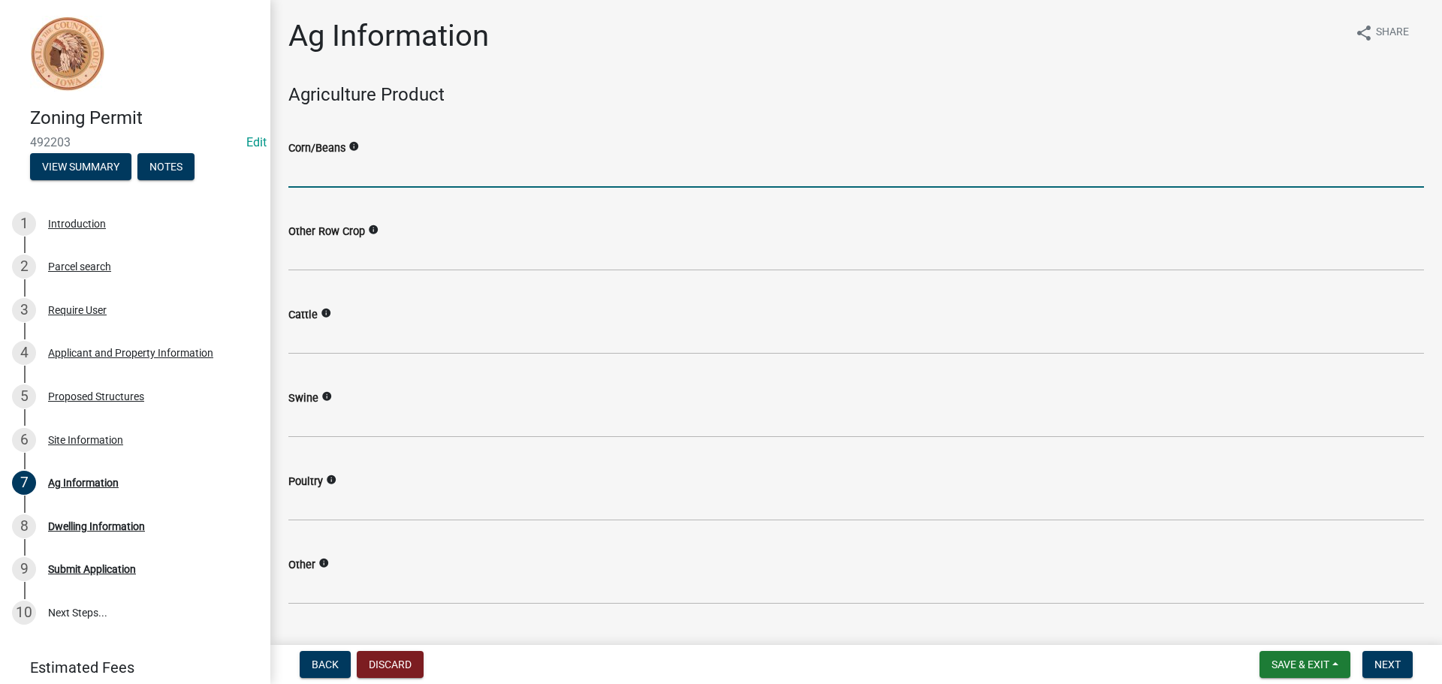
click at [401, 179] on input "text" at bounding box center [855, 172] width 1135 height 31
type input "2"
type input "500"
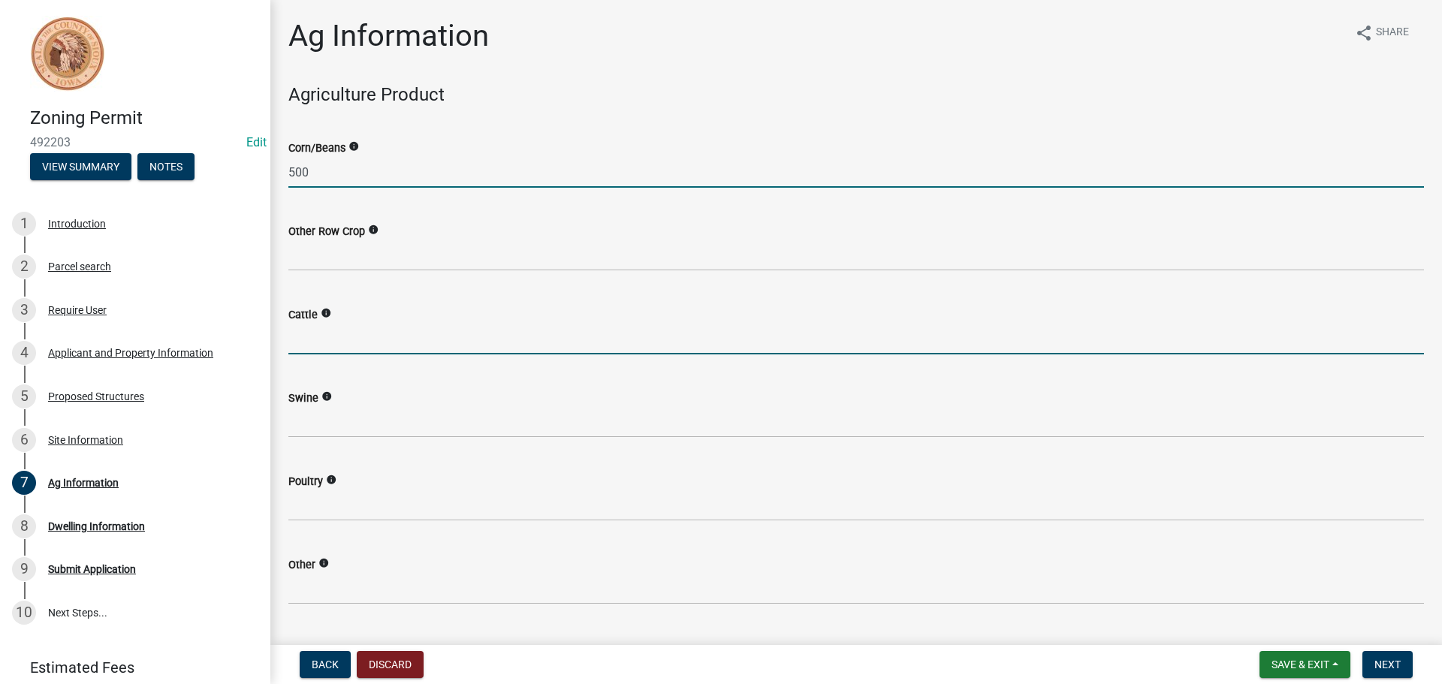
click at [357, 339] on input "text" at bounding box center [855, 339] width 1135 height 31
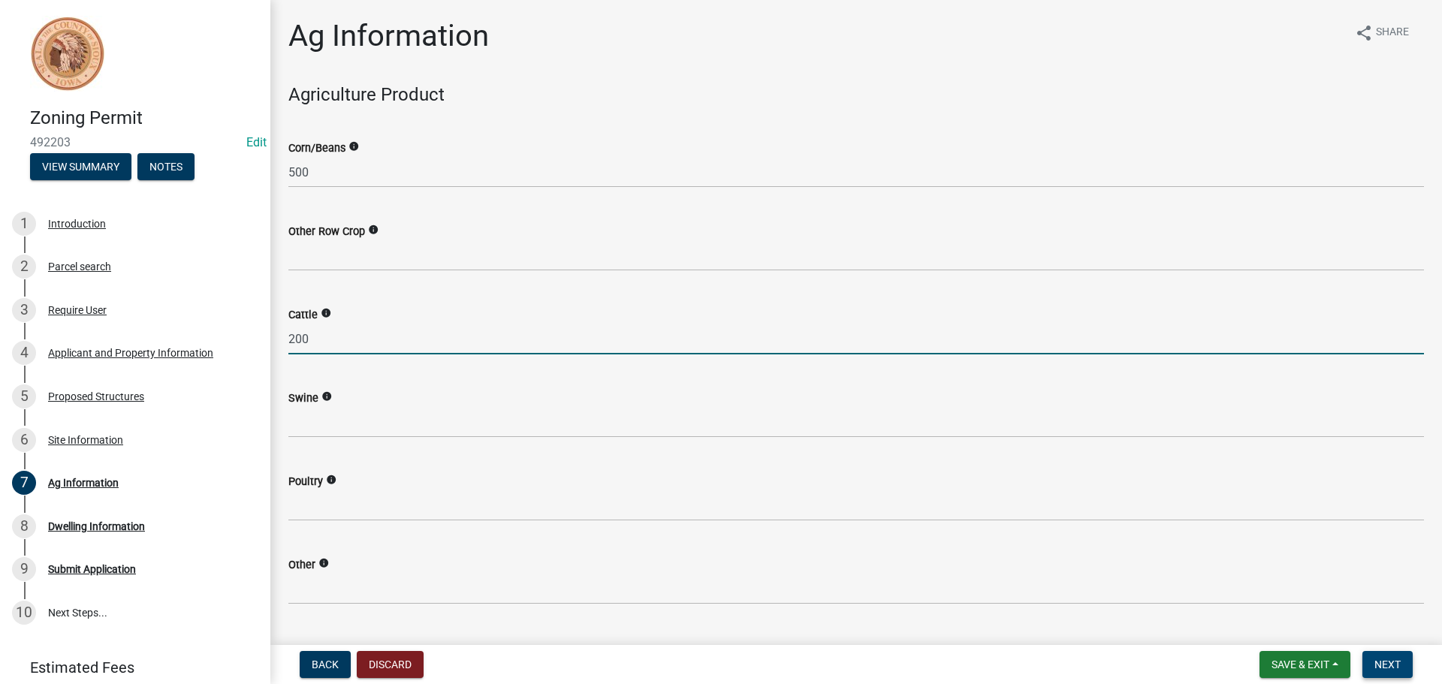
type input "200"
click at [1404, 676] on button "Next" at bounding box center [1387, 664] width 50 height 27
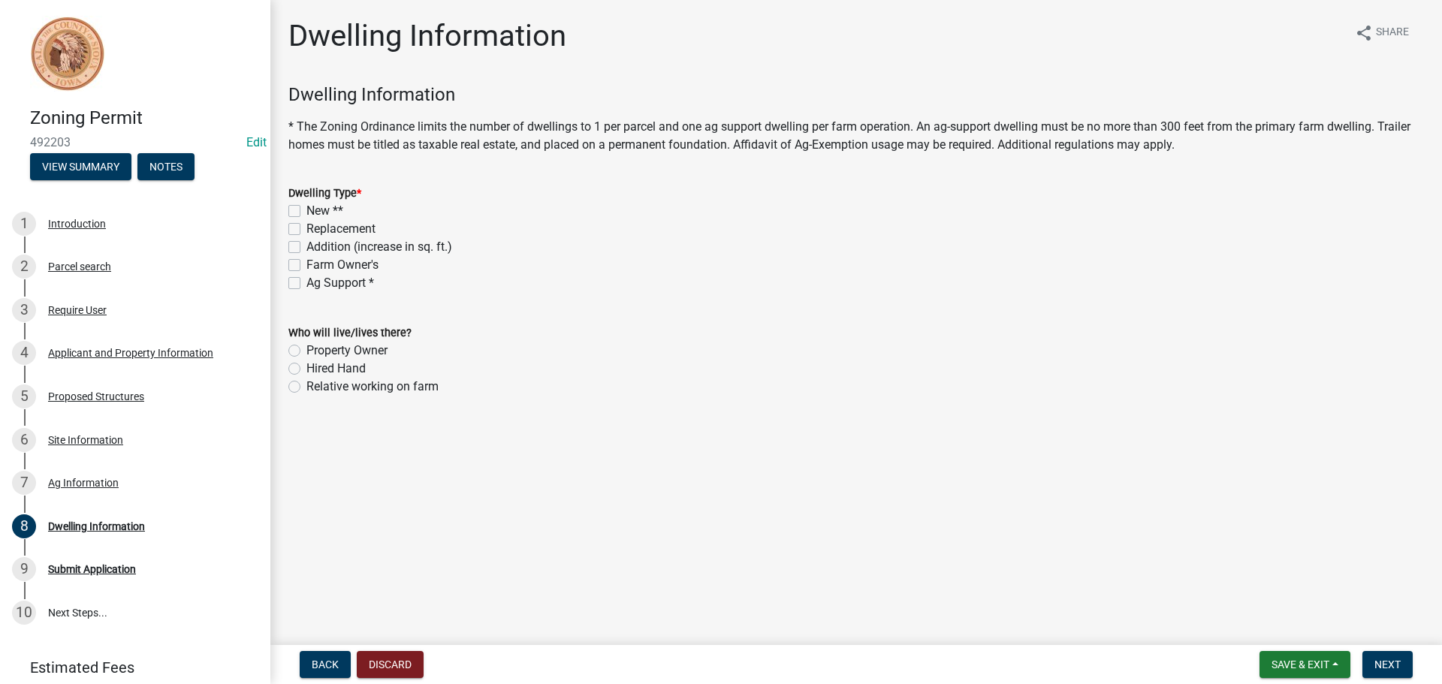
click at [306, 244] on label "Addition (increase in sq. ft.)" at bounding box center [379, 247] width 146 height 18
click at [306, 244] on input "Addition (increase in sq. ft.)" at bounding box center [311, 243] width 10 height 10
checkbox input "true"
checkbox input "false"
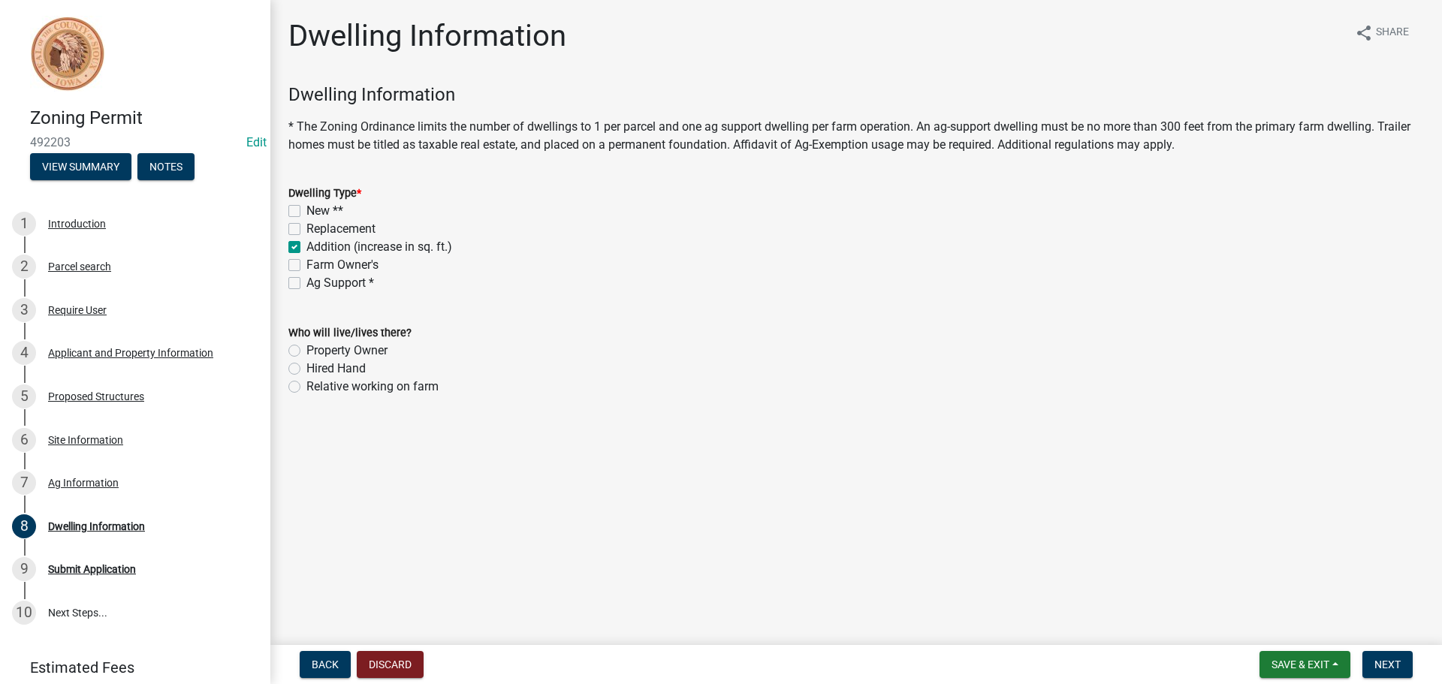
checkbox input "true"
checkbox input "false"
click at [306, 350] on label "Property Owner" at bounding box center [346, 351] width 81 height 18
click at [306, 350] on input "Property Owner" at bounding box center [311, 347] width 10 height 10
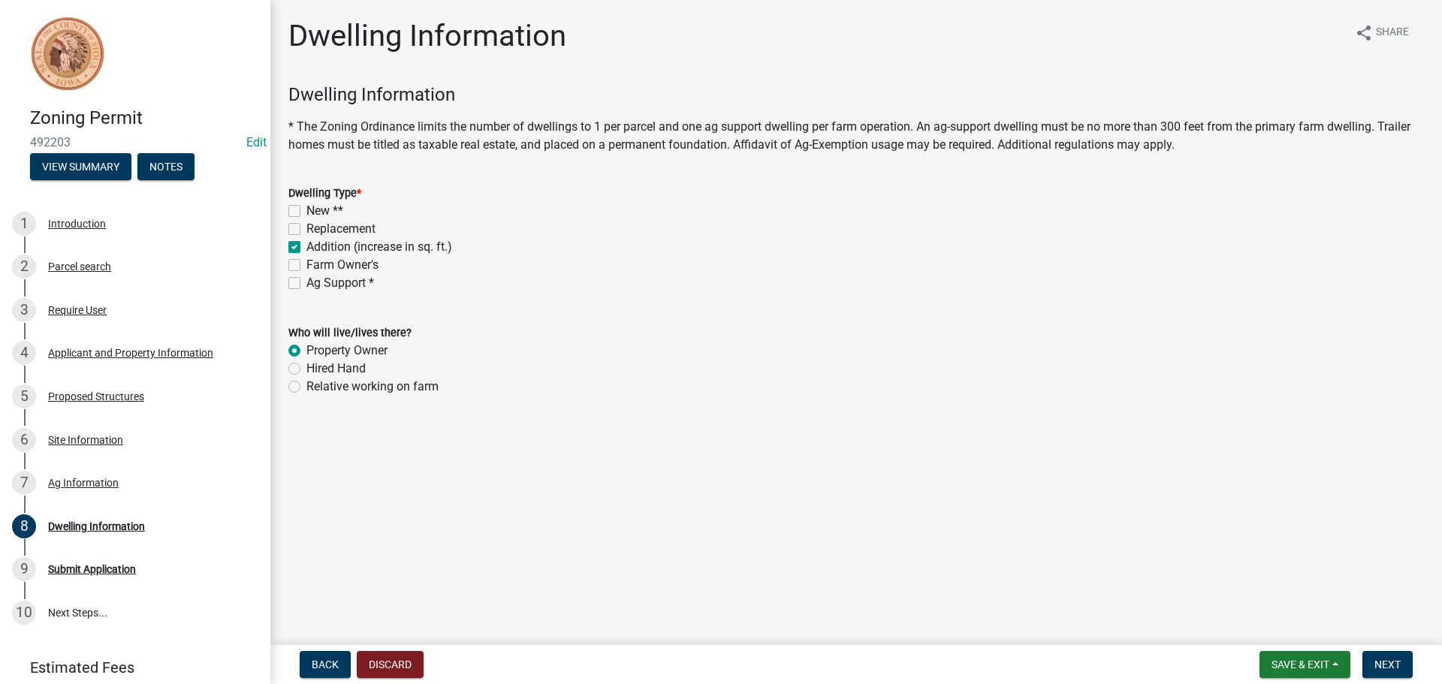
radio input "true"
click at [1402, 669] on button "Next" at bounding box center [1387, 664] width 50 height 27
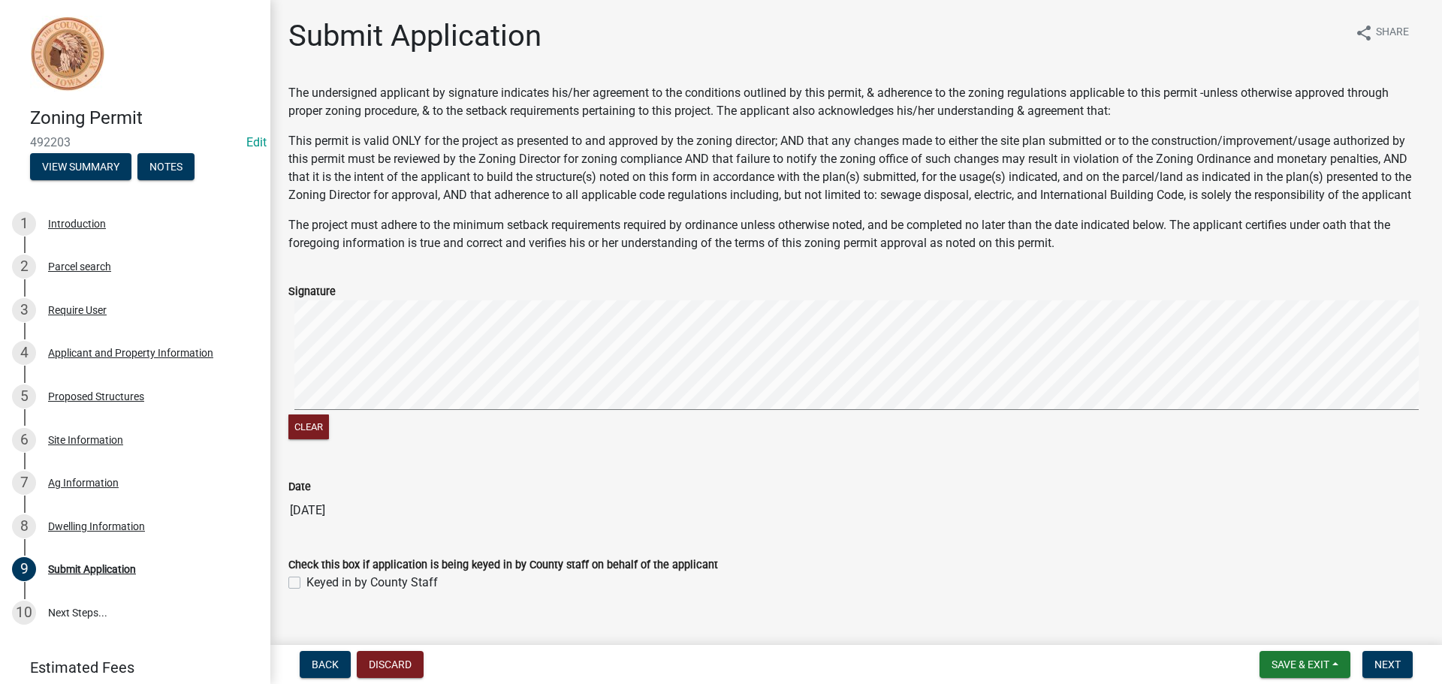
click at [440, 414] on signature-pad at bounding box center [855, 357] width 1135 height 114
click at [478, 414] on signature-pad at bounding box center [855, 357] width 1135 height 114
click at [661, 414] on signature-pad at bounding box center [855, 357] width 1135 height 114
click at [779, 437] on div "Clear" at bounding box center [855, 371] width 1135 height 143
click at [827, 414] on signature-pad at bounding box center [855, 357] width 1135 height 114
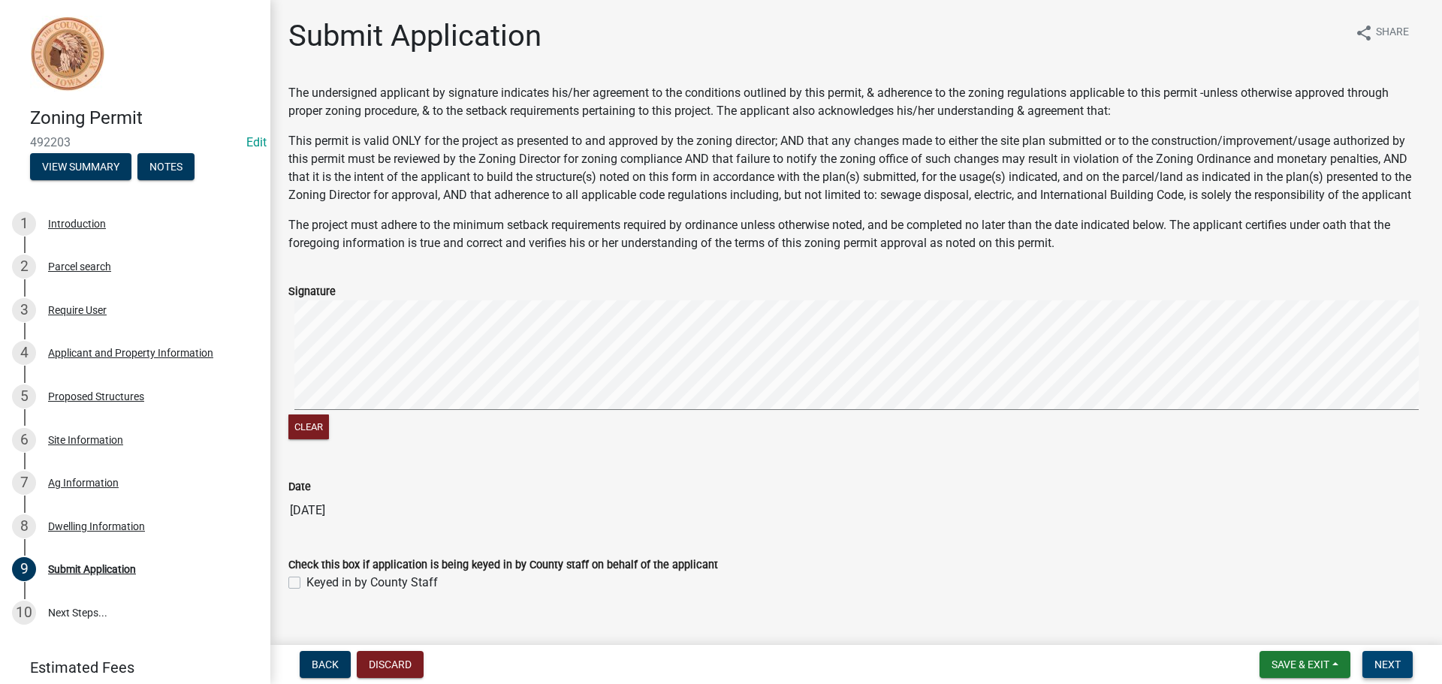
click at [1394, 664] on span "Next" at bounding box center [1387, 664] width 26 height 12
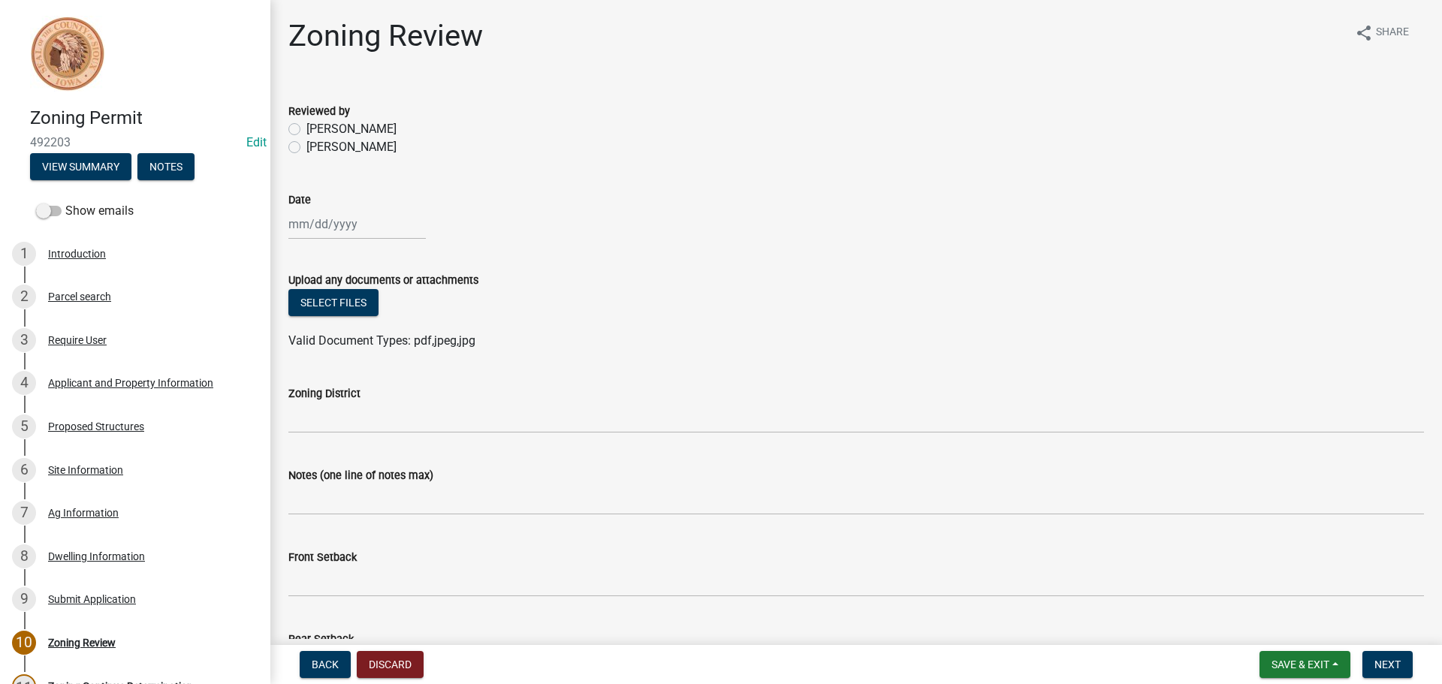
click at [306, 144] on label "[PERSON_NAME]" at bounding box center [351, 147] width 90 height 18
click at [306, 144] on input "[PERSON_NAME]" at bounding box center [311, 143] width 10 height 10
radio input "true"
click at [333, 225] on div at bounding box center [356, 224] width 137 height 31
select select "10"
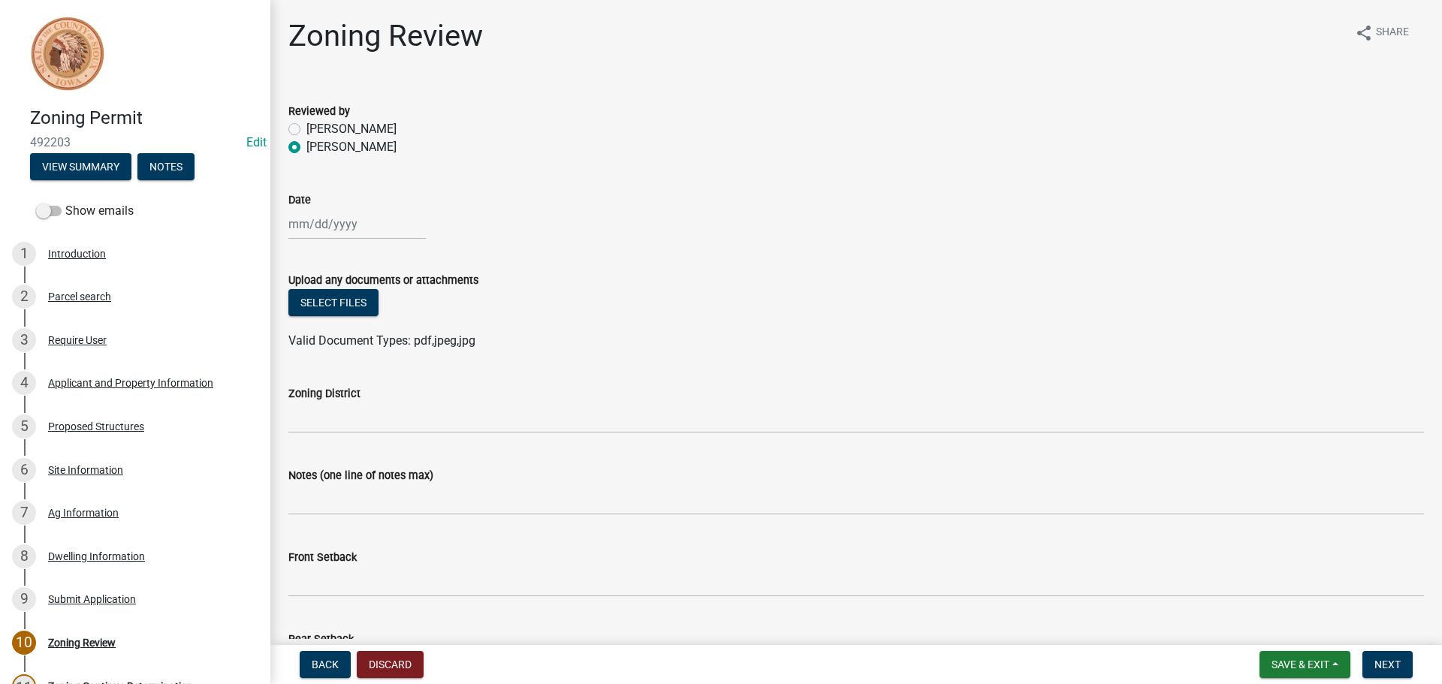
select select "2025"
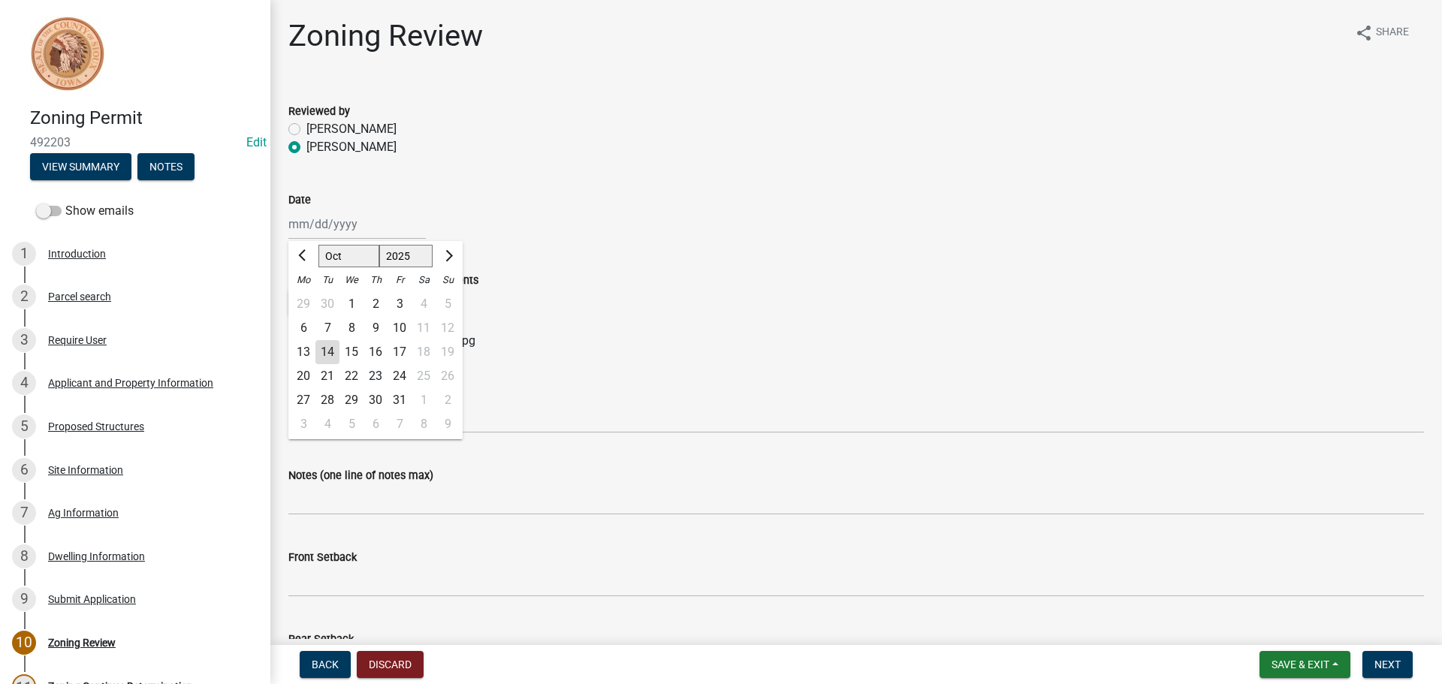
click at [328, 352] on div "14" at bounding box center [327, 352] width 24 height 24
type input "[DATE]"
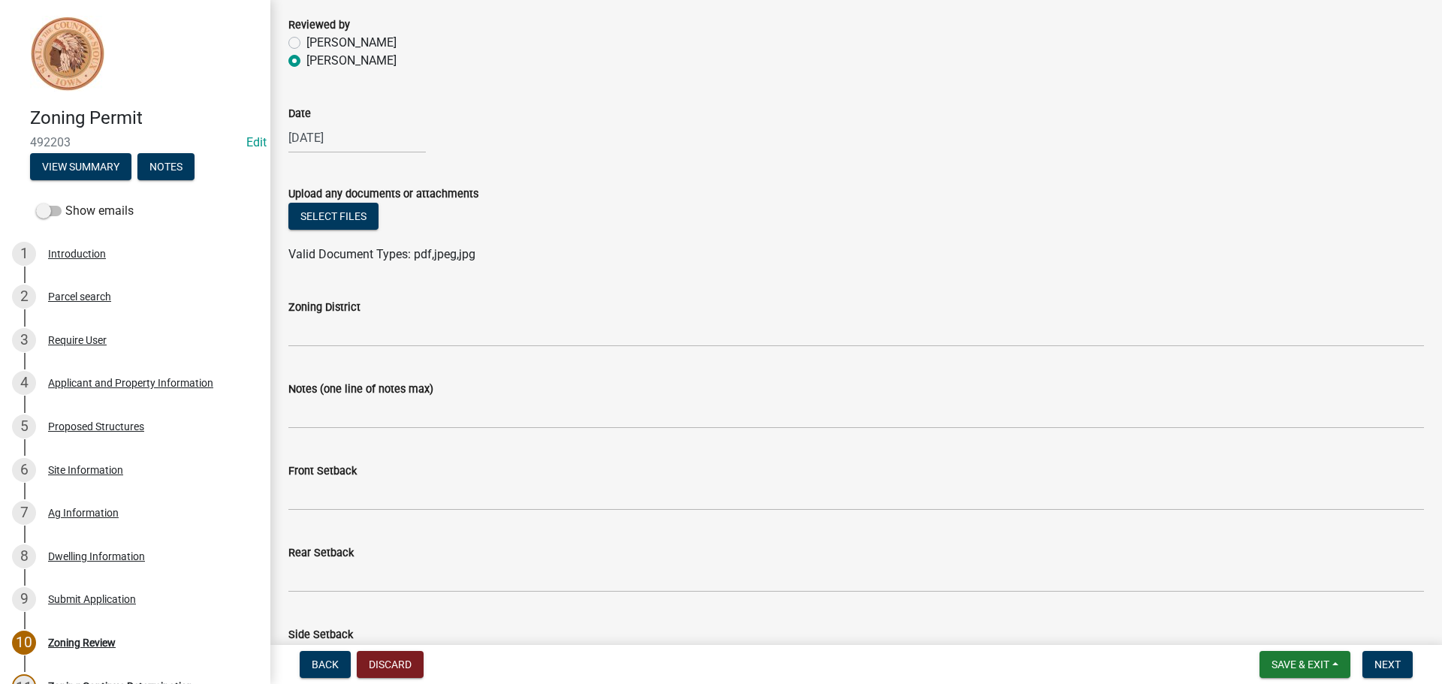
scroll to position [225, 0]
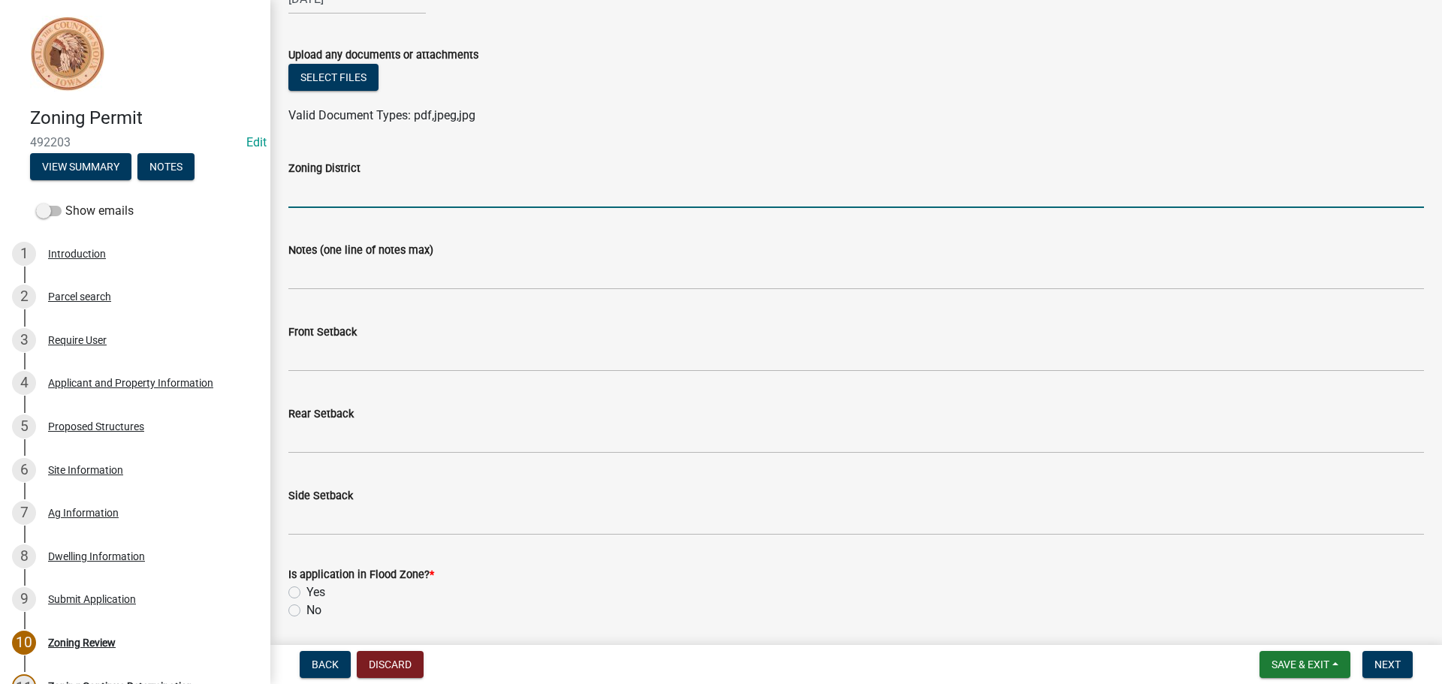
click at [361, 200] on input "Zoning District" at bounding box center [855, 192] width 1135 height 31
type input "AG"
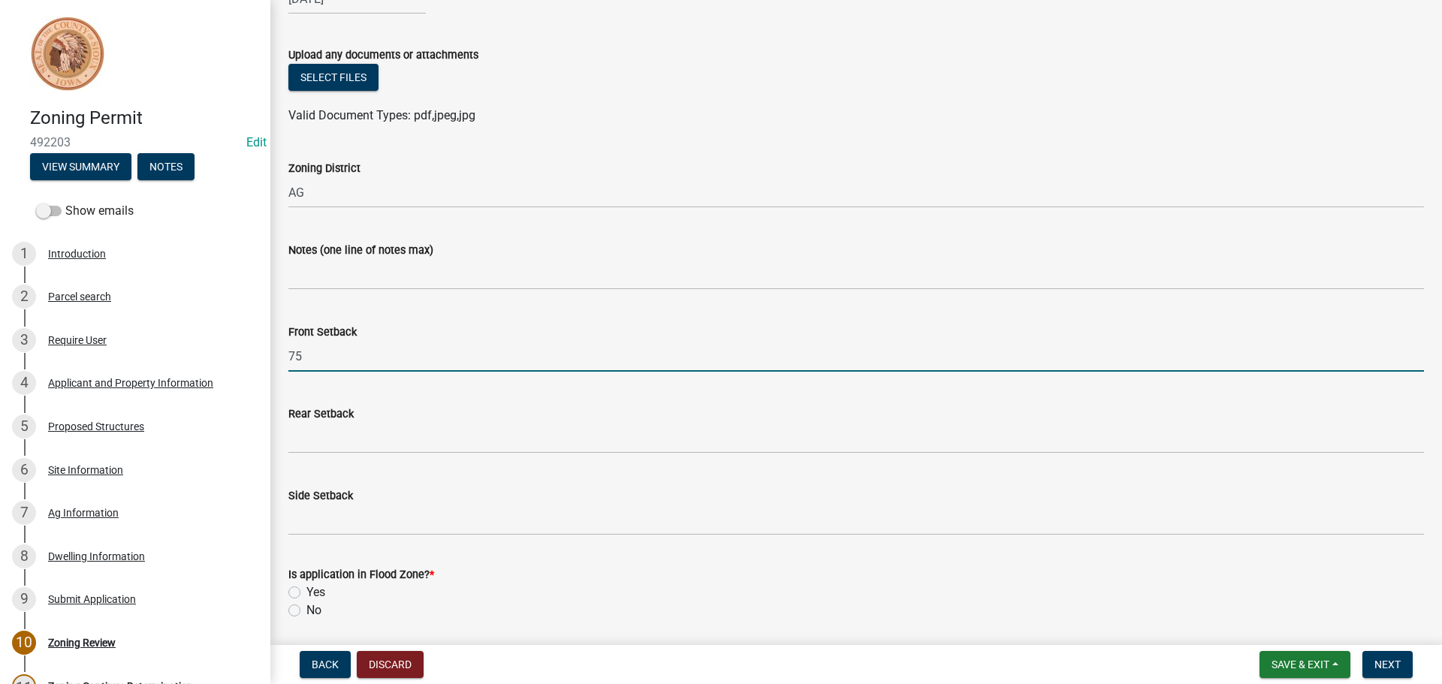
type input "75"
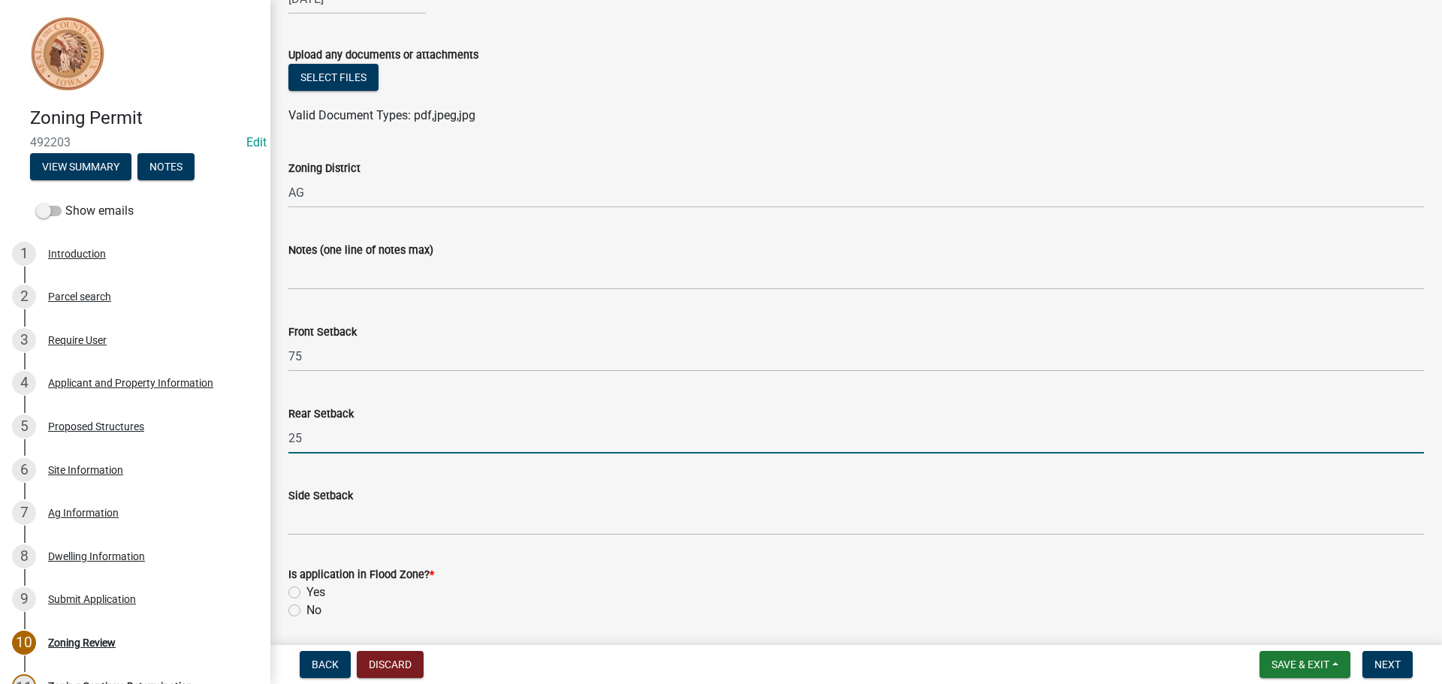
type input "25"
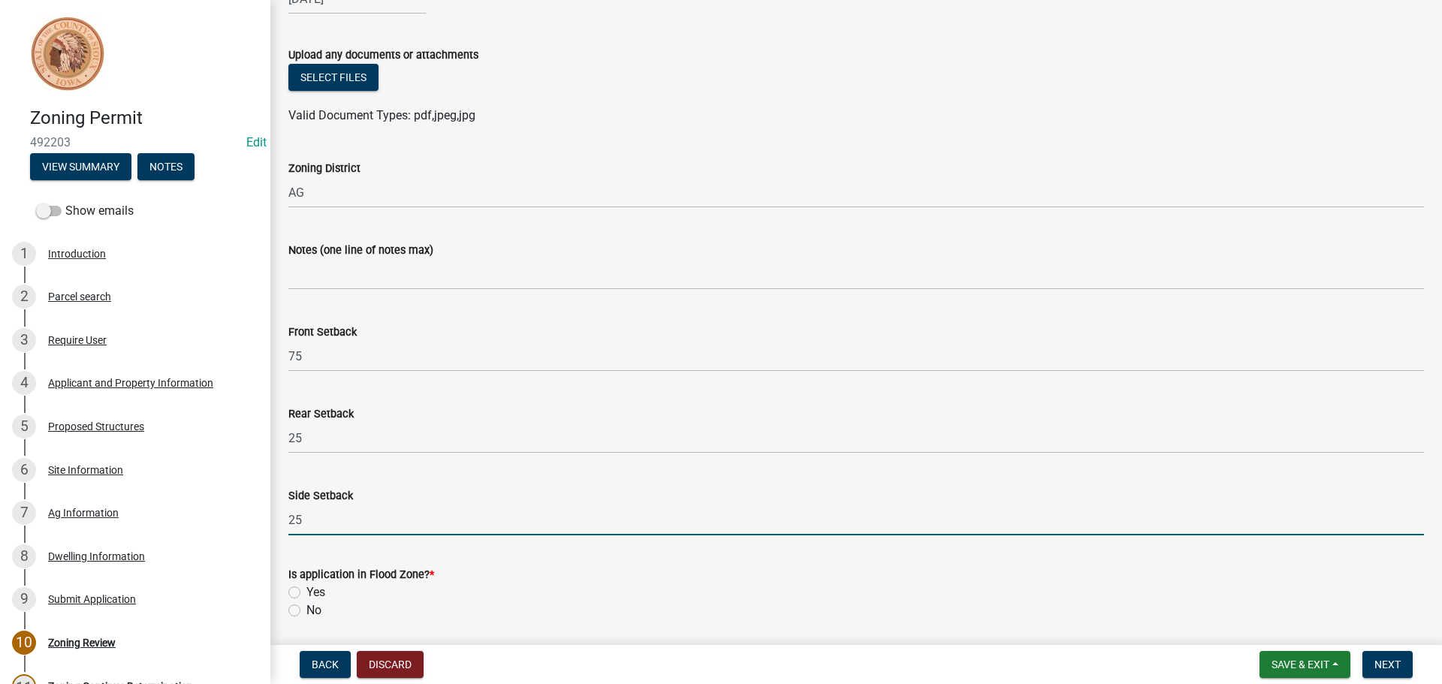
type input "25"
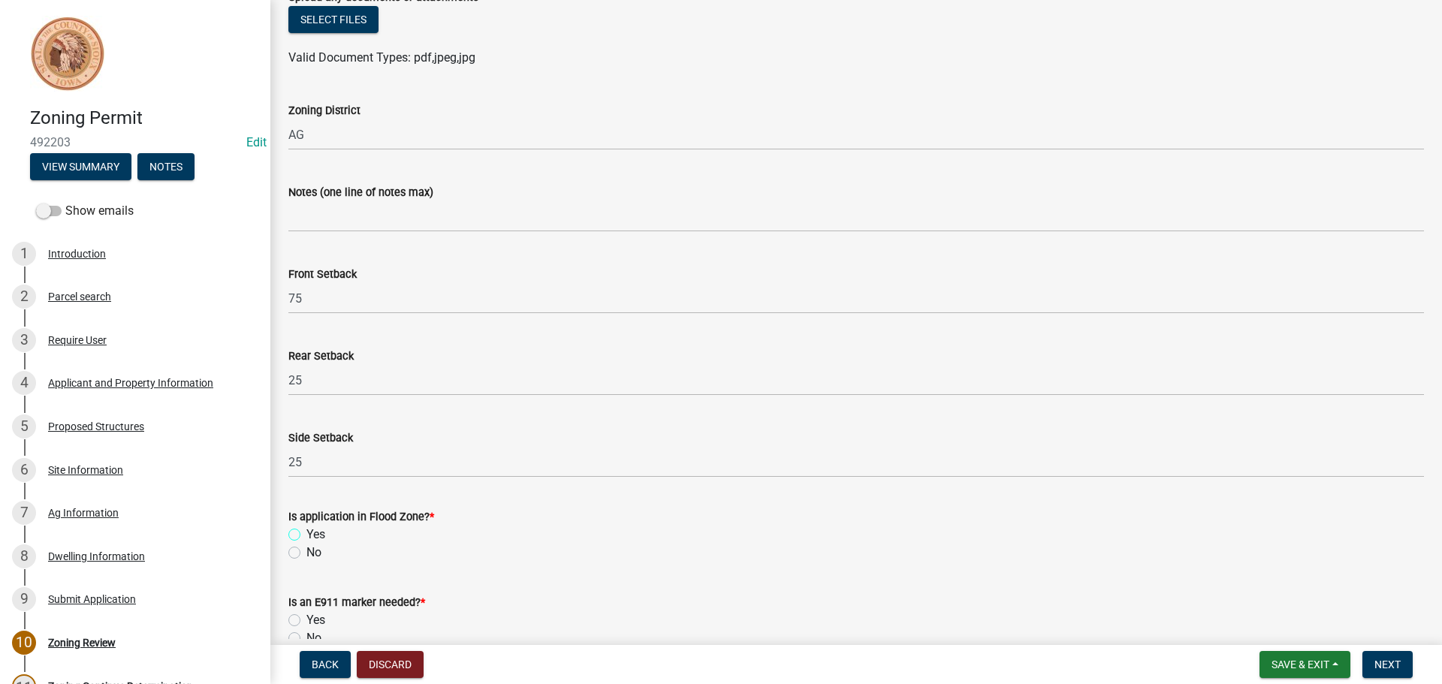
scroll to position [375, 0]
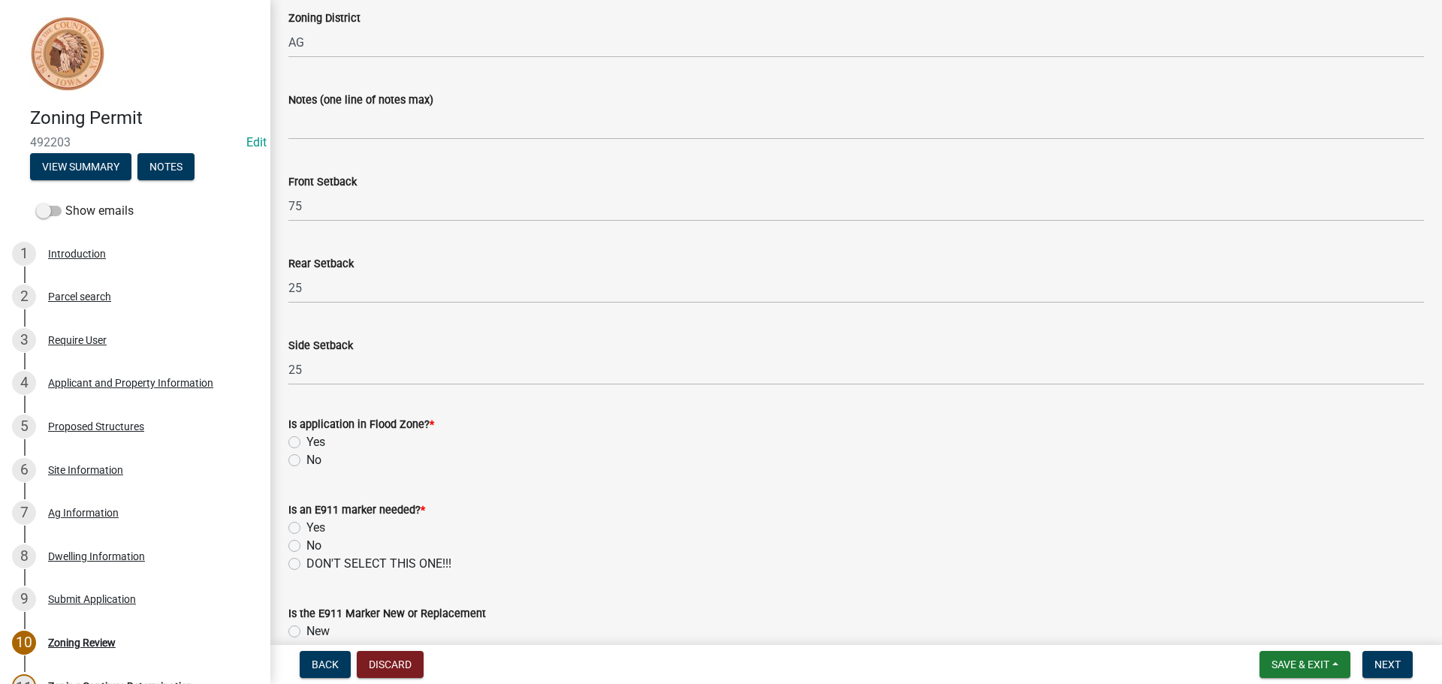
click at [306, 462] on label "No" at bounding box center [313, 460] width 15 height 18
click at [306, 461] on input "No" at bounding box center [311, 456] width 10 height 10
radio input "true"
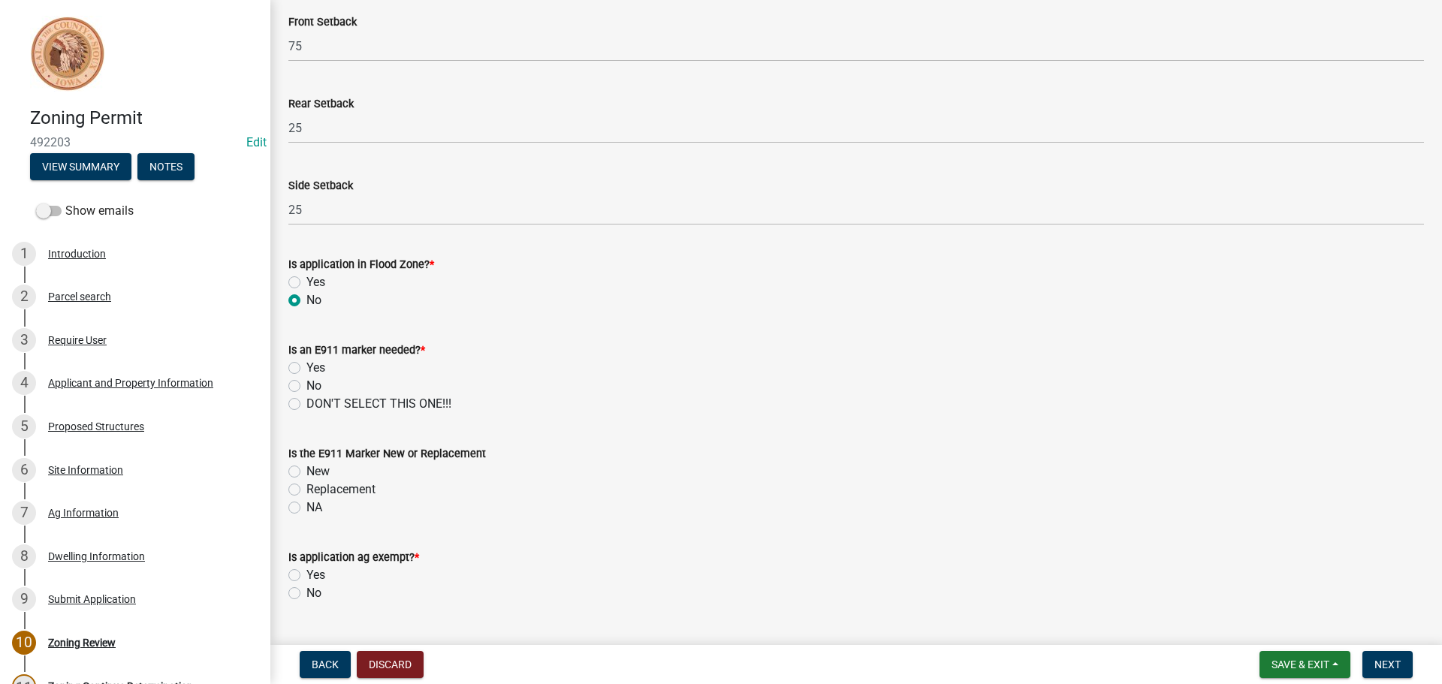
scroll to position [601, 0]
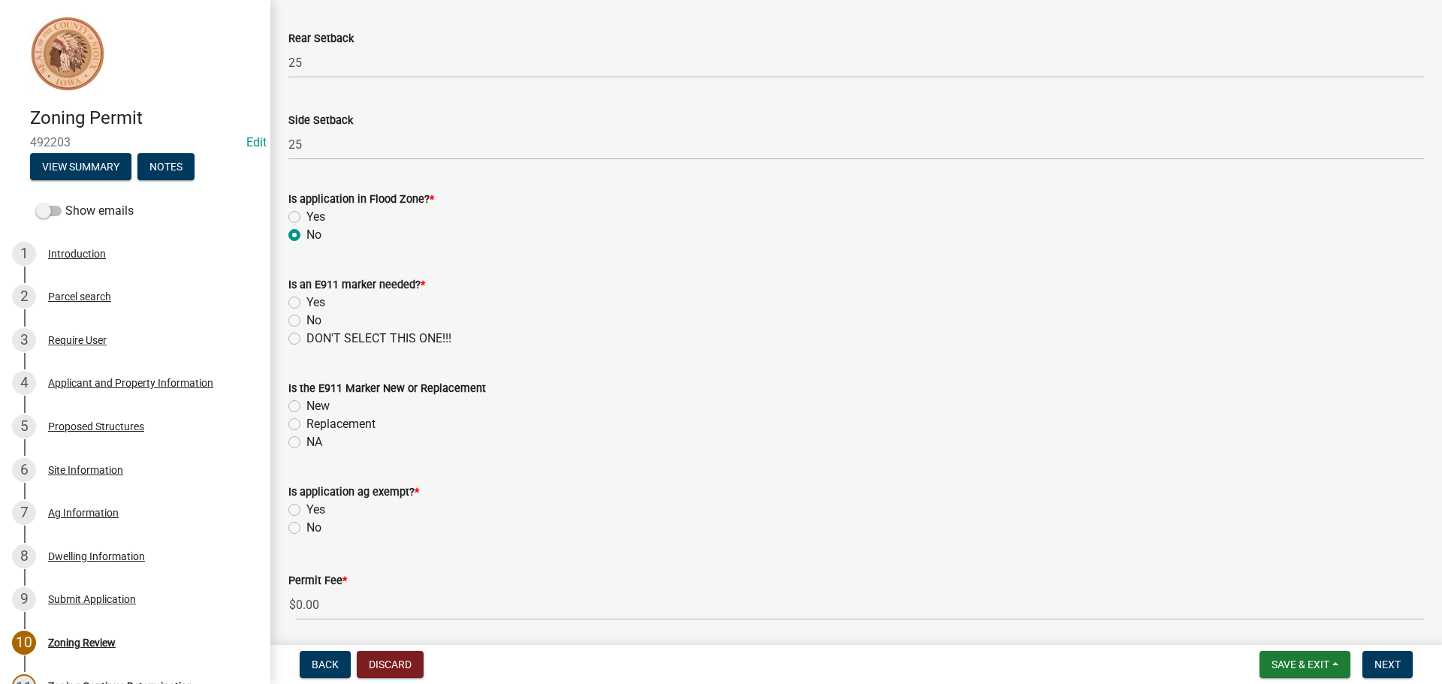
click at [306, 321] on label "No" at bounding box center [313, 321] width 15 height 18
click at [306, 321] on input "No" at bounding box center [311, 317] width 10 height 10
radio input "true"
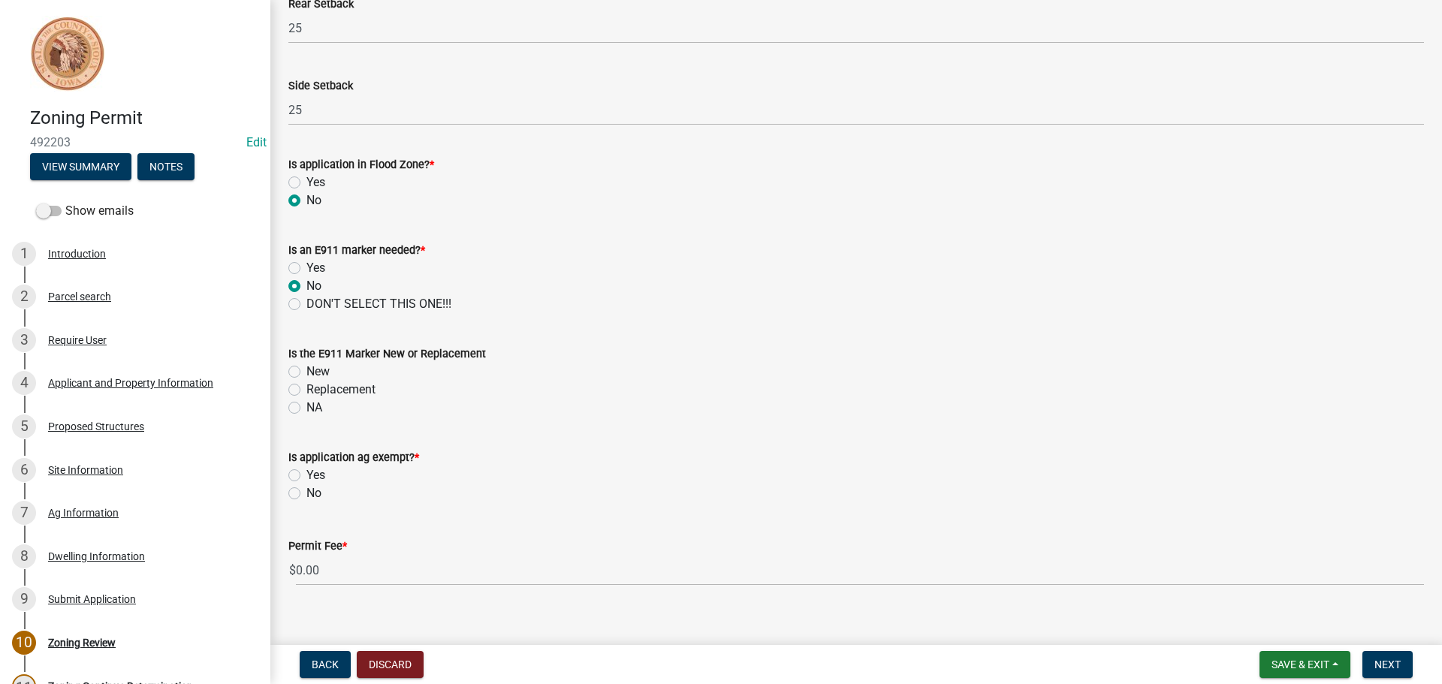
scroll to position [654, 0]
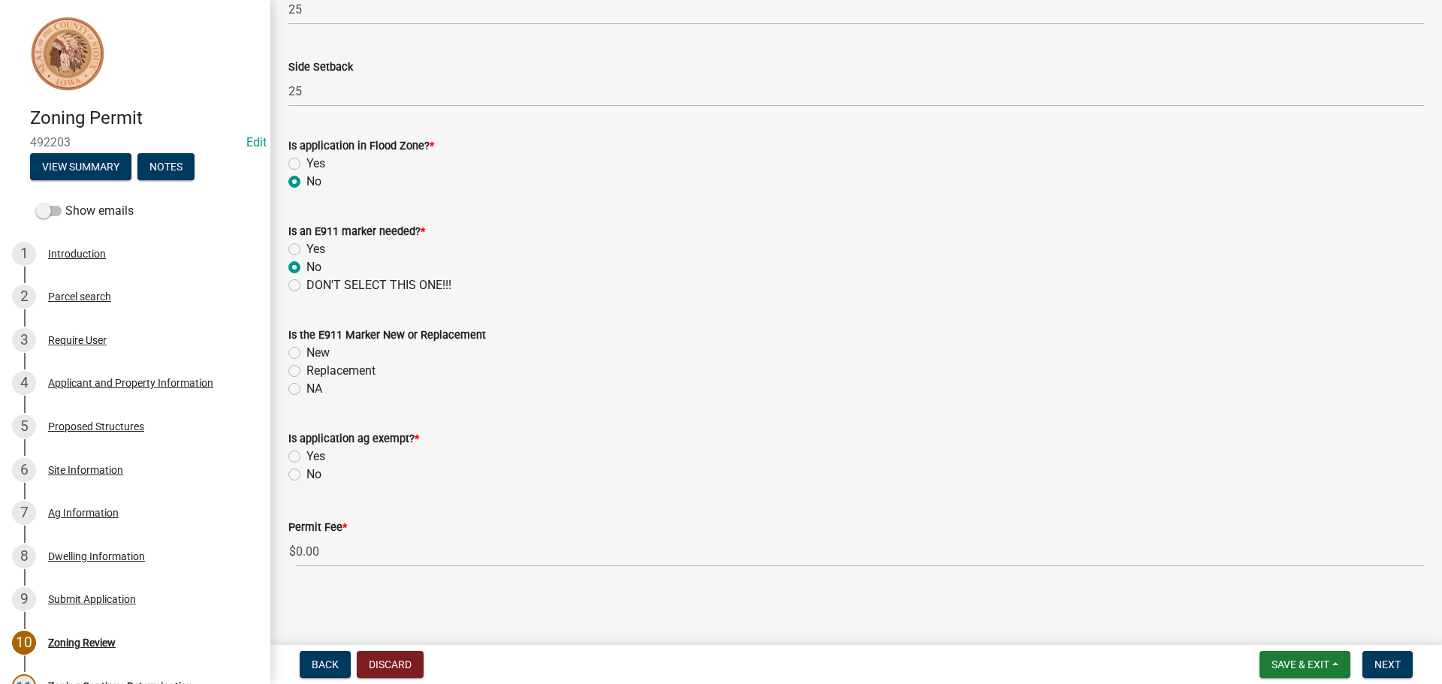
click at [306, 390] on label "NA" at bounding box center [314, 389] width 16 height 18
click at [306, 390] on input "NA" at bounding box center [311, 385] width 10 height 10
radio input "true"
click at [306, 458] on label "Yes" at bounding box center [315, 456] width 19 height 18
click at [306, 457] on input "Yes" at bounding box center [311, 452] width 10 height 10
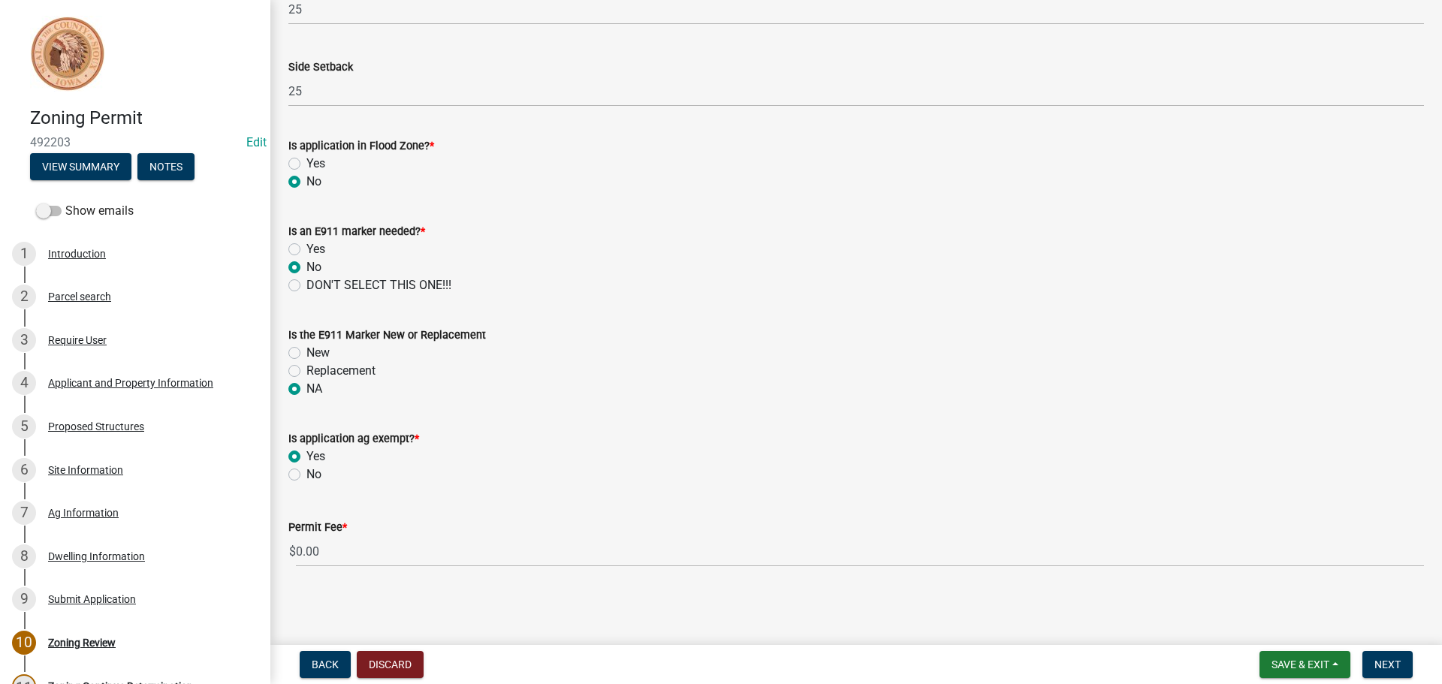
radio input "true"
click at [1390, 670] on span "Next" at bounding box center [1387, 664] width 26 height 12
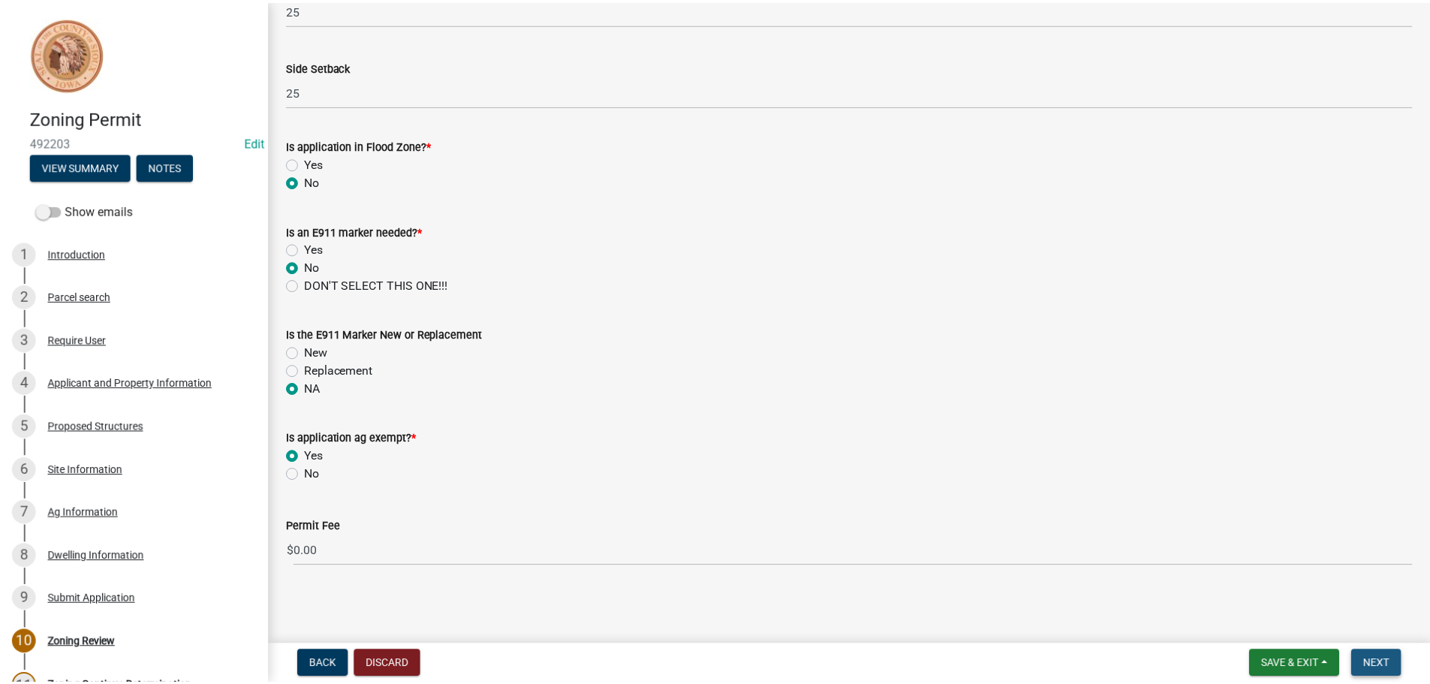
scroll to position [0, 0]
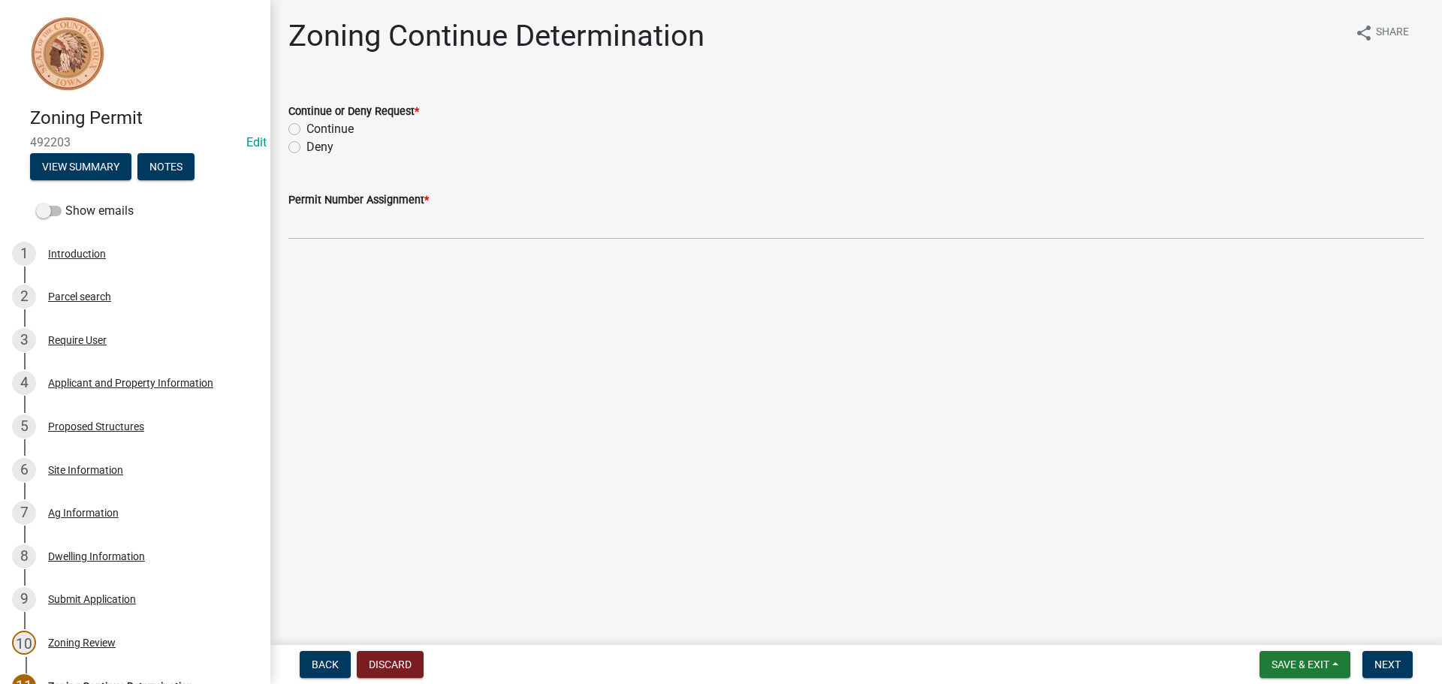
click at [306, 128] on label "Continue" at bounding box center [329, 129] width 47 height 18
click at [306, 128] on input "Continue" at bounding box center [311, 125] width 10 height 10
radio input "true"
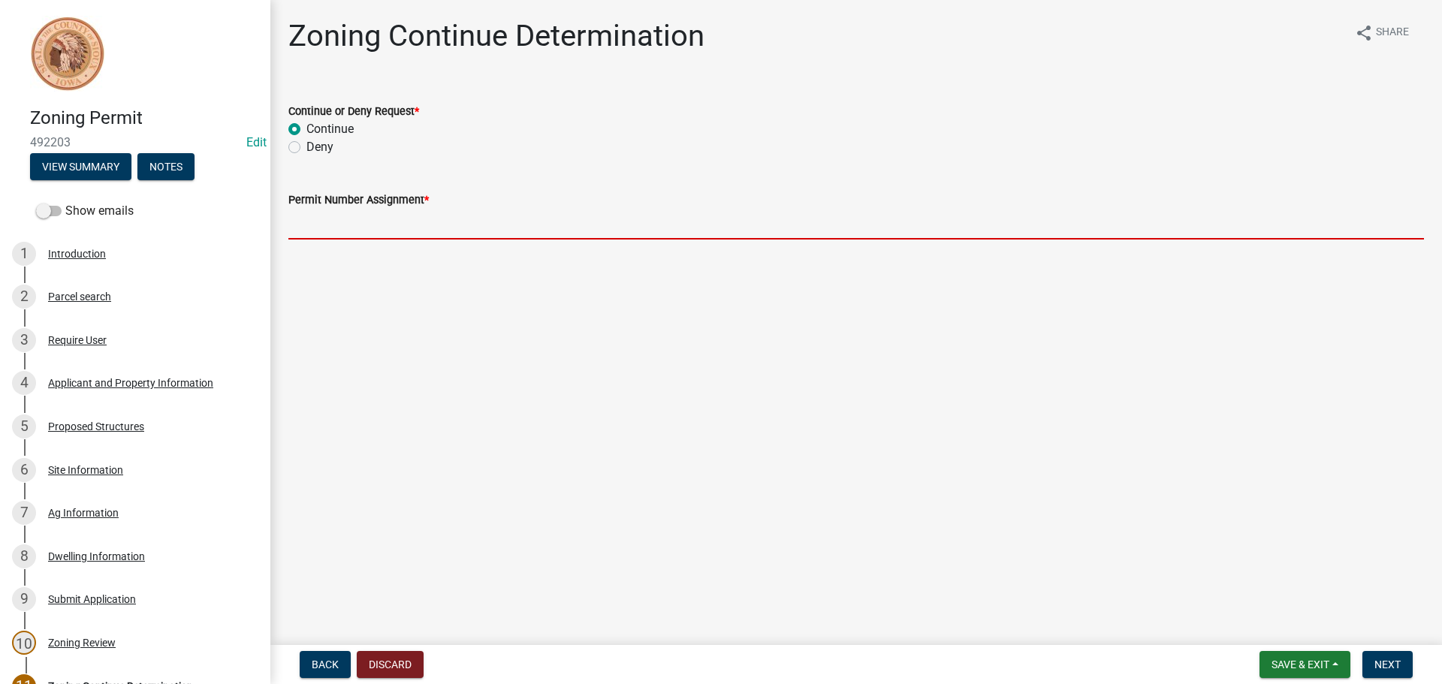
click at [350, 231] on input "Permit Number Assignment *" at bounding box center [855, 224] width 1135 height 31
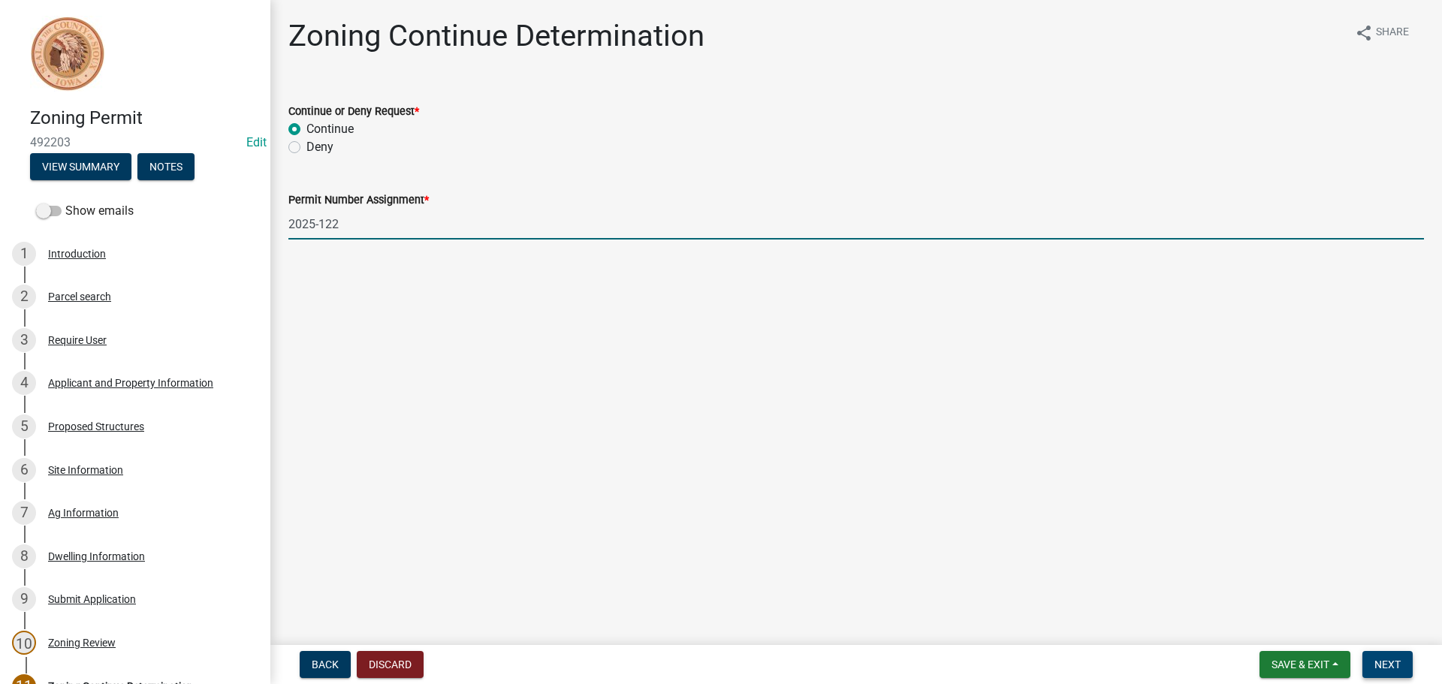
type input "2025-122"
click at [1388, 664] on span "Next" at bounding box center [1387, 664] width 26 height 12
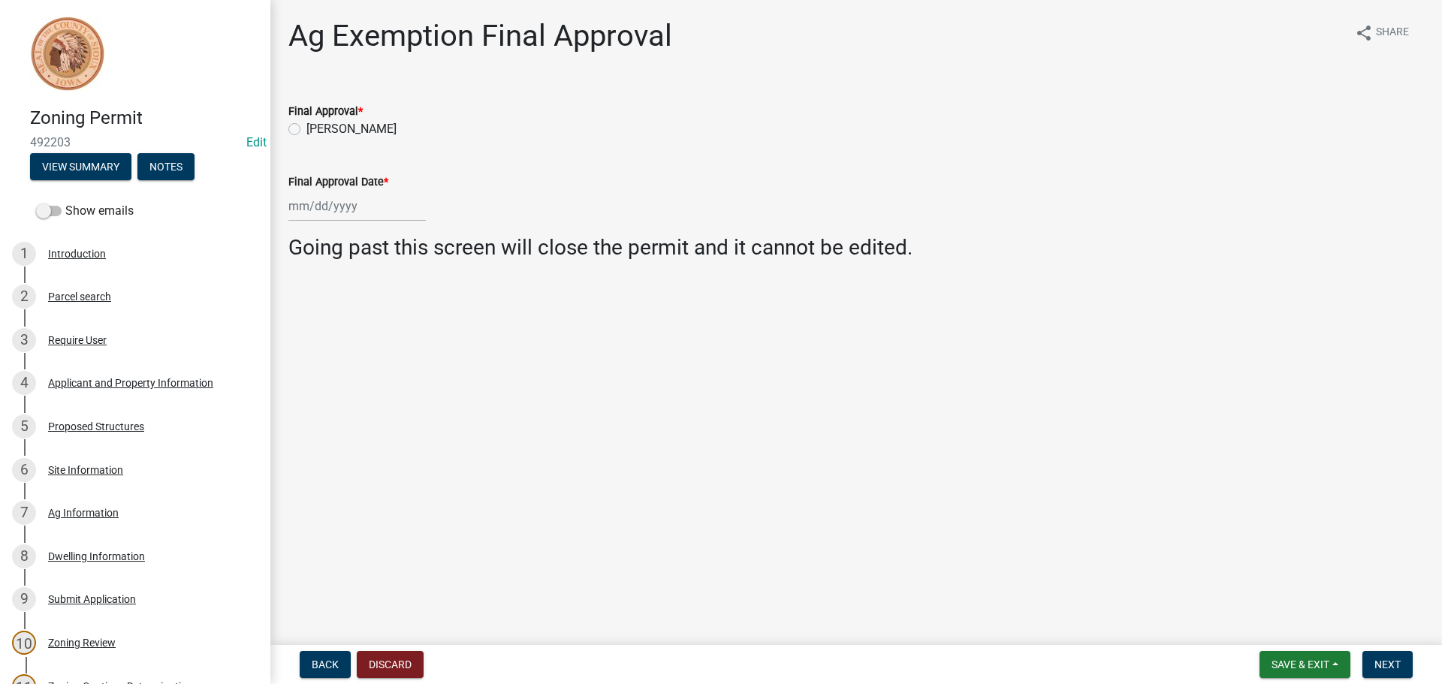
click at [306, 131] on label "[PERSON_NAME]" at bounding box center [351, 129] width 90 height 18
click at [306, 130] on input "[PERSON_NAME]" at bounding box center [311, 125] width 10 height 10
radio input "true"
click at [324, 200] on div at bounding box center [356, 206] width 137 height 31
select select "10"
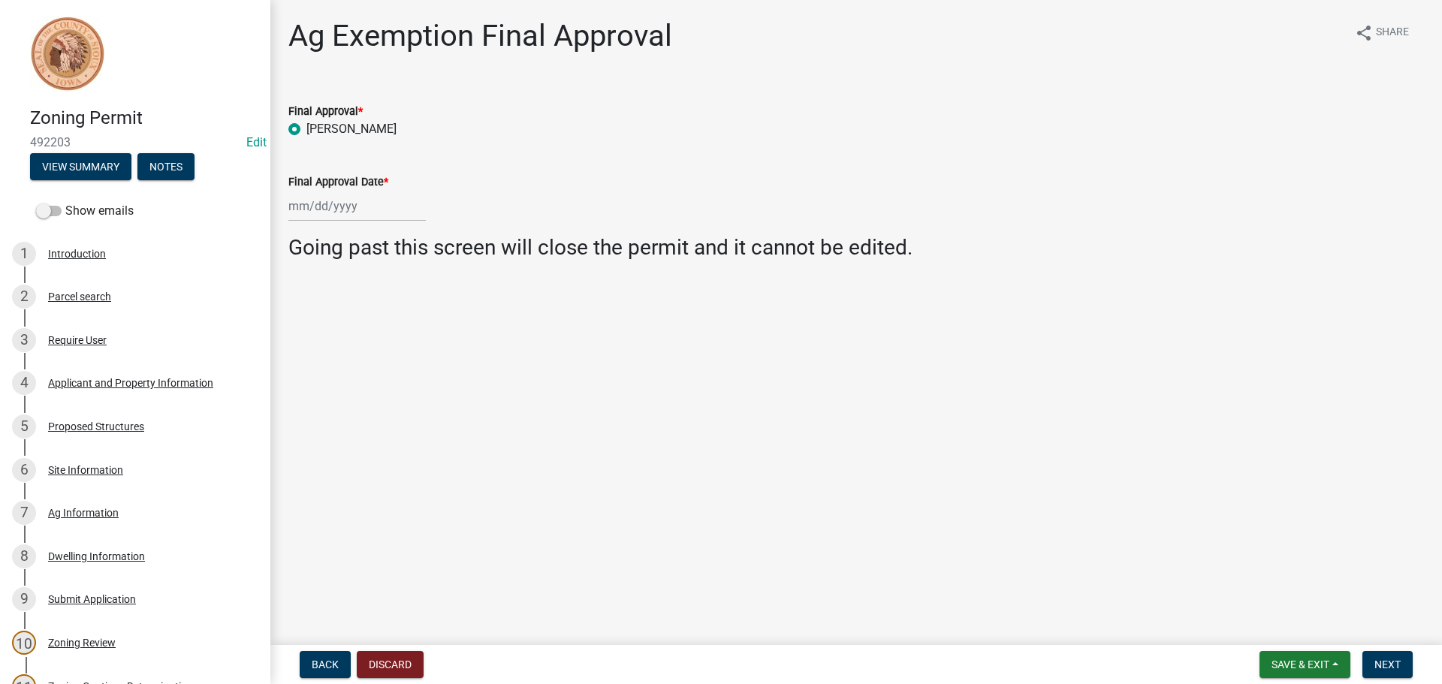
select select "2025"
click at [328, 334] on div "14" at bounding box center [327, 334] width 24 height 24
type input "[DATE]"
click at [1407, 662] on button "Next" at bounding box center [1387, 664] width 50 height 27
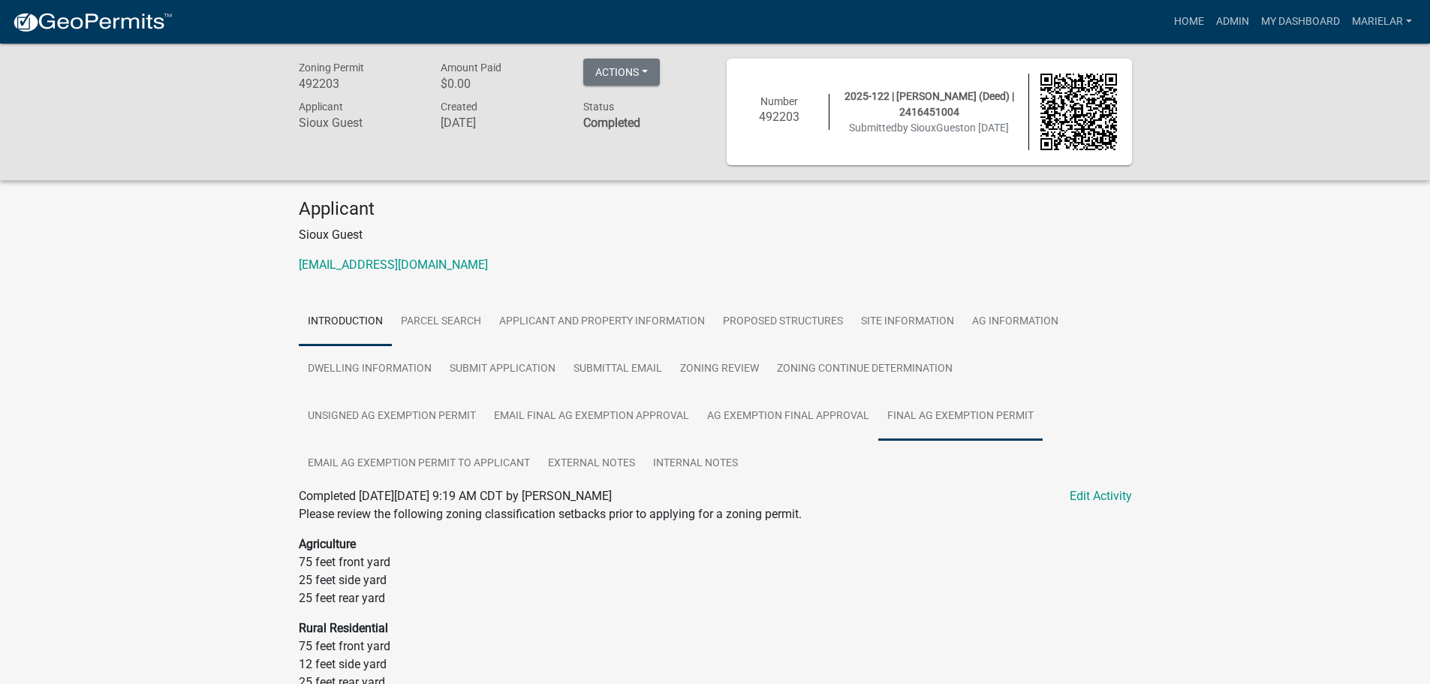
click at [926, 431] on link "Final Ag Exemption Permit" at bounding box center [960, 417] width 164 height 48
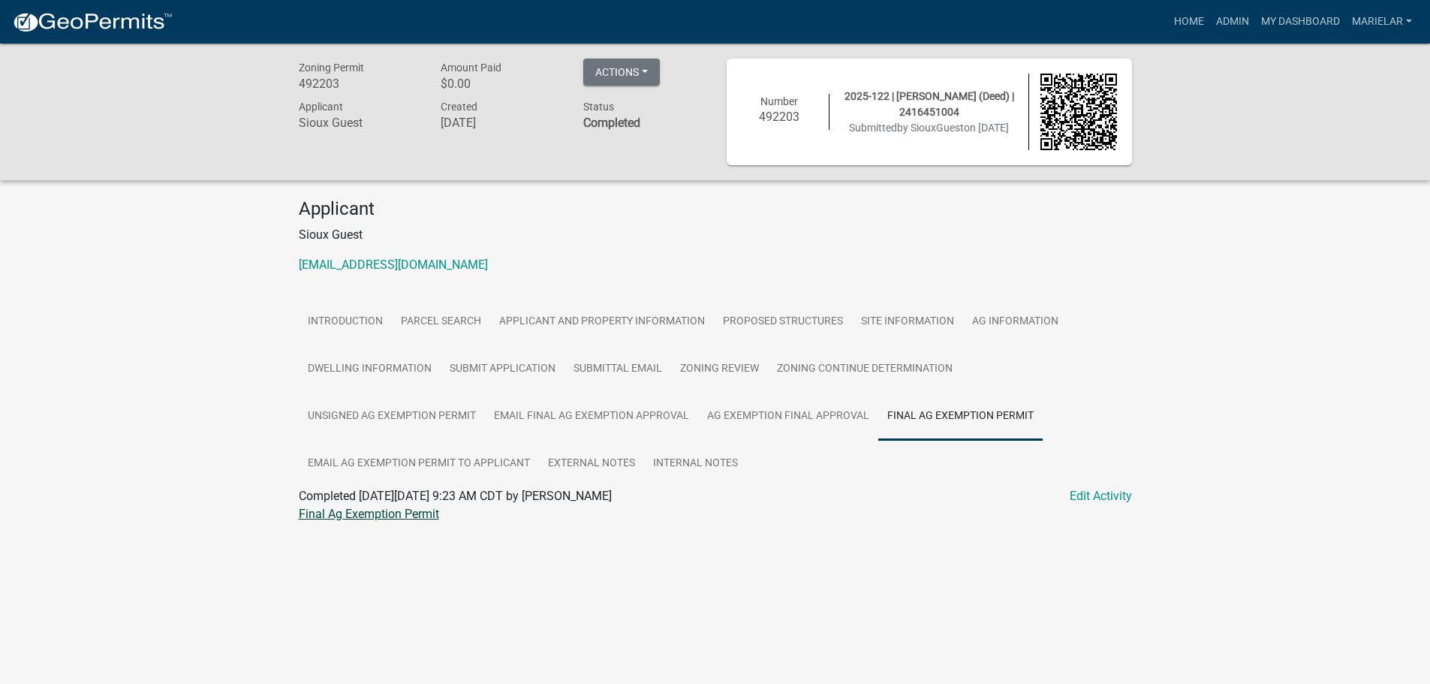
click at [388, 514] on link "Final Ag Exemption Permit" at bounding box center [369, 514] width 140 height 14
